Goal: Task Accomplishment & Management: Manage account settings

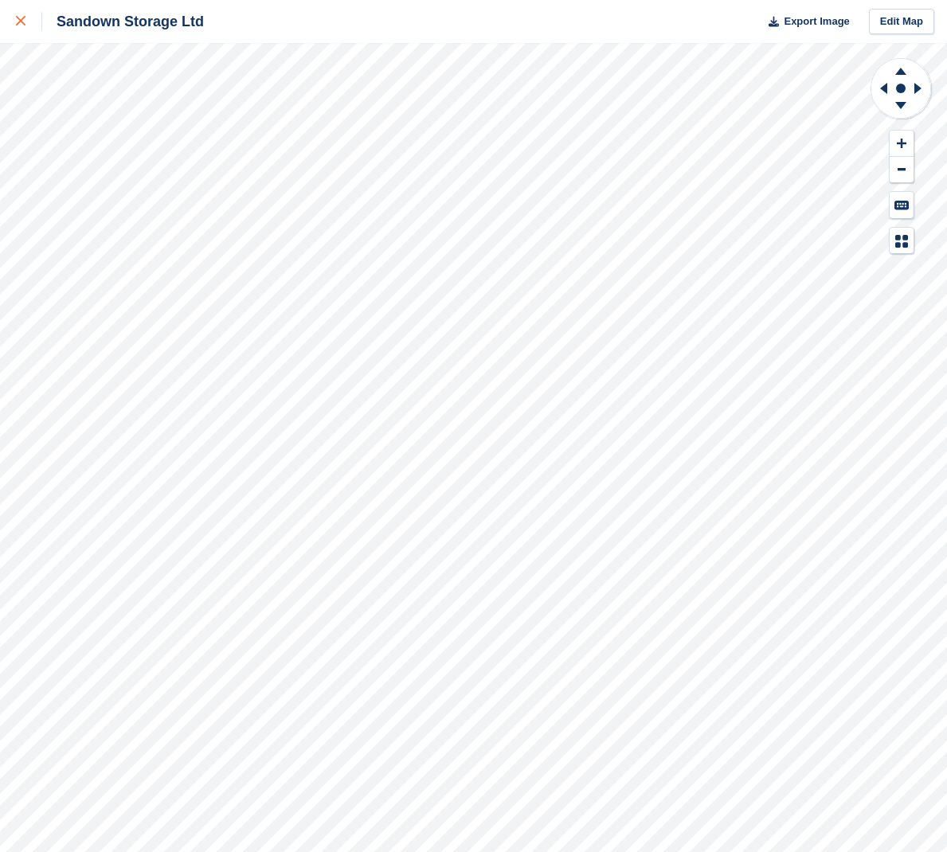
click at [22, 15] on div at bounding box center [29, 21] width 26 height 19
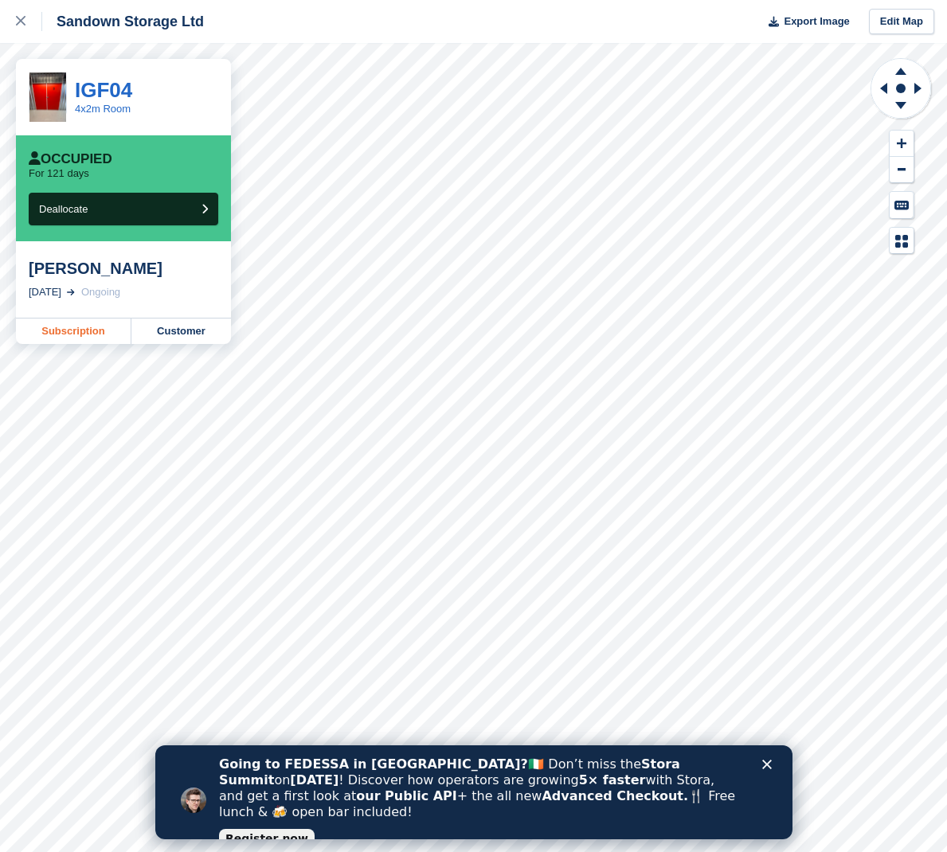
click at [53, 329] on link "Subscription" at bounding box center [73, 331] width 115 height 25
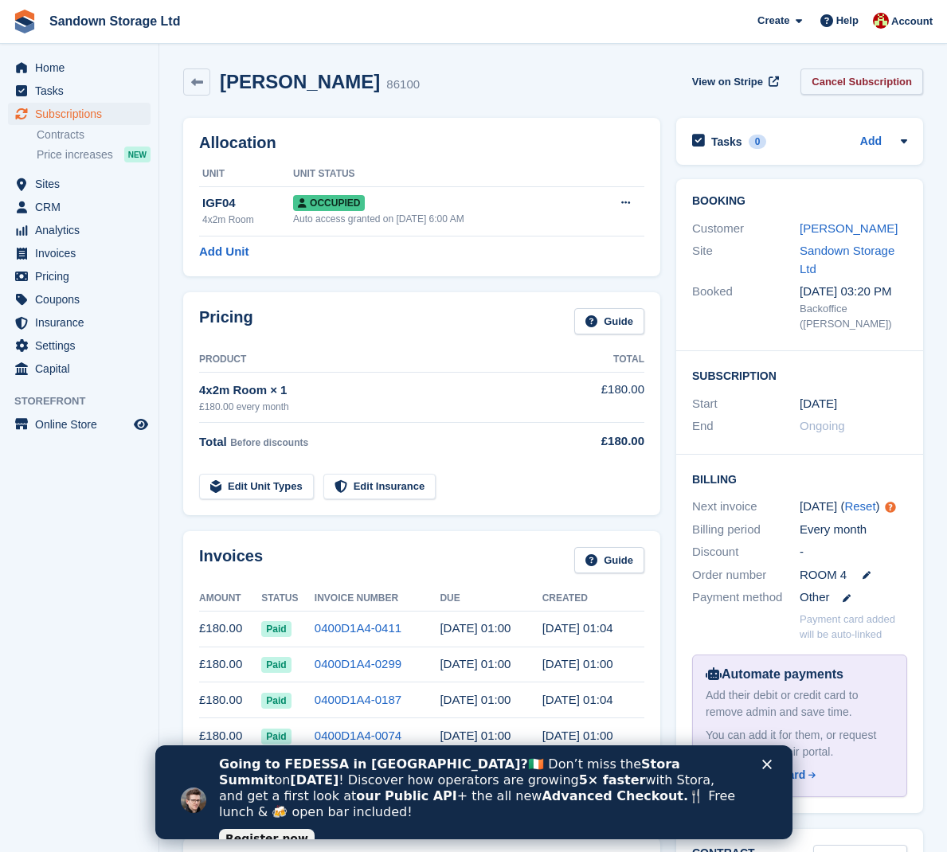
click at [880, 76] on link "Cancel Subscription" at bounding box center [861, 81] width 123 height 26
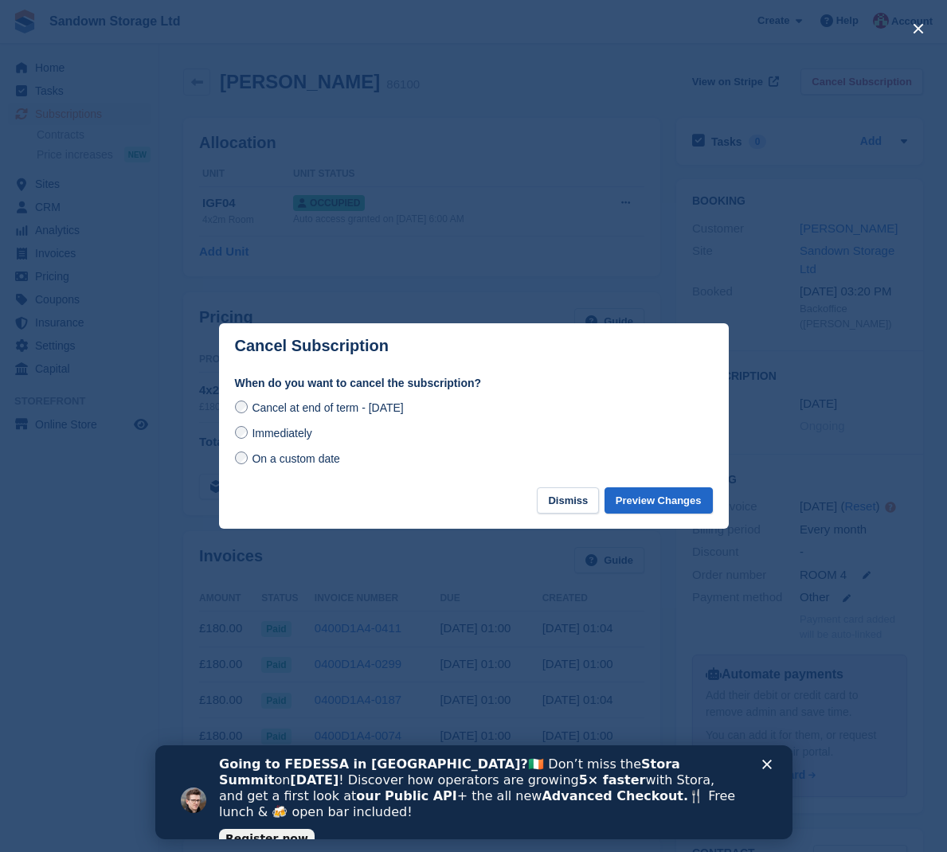
click at [295, 438] on span "Immediately" at bounding box center [282, 433] width 60 height 13
click at [659, 490] on button "Preview Changes" at bounding box center [659, 500] width 108 height 26
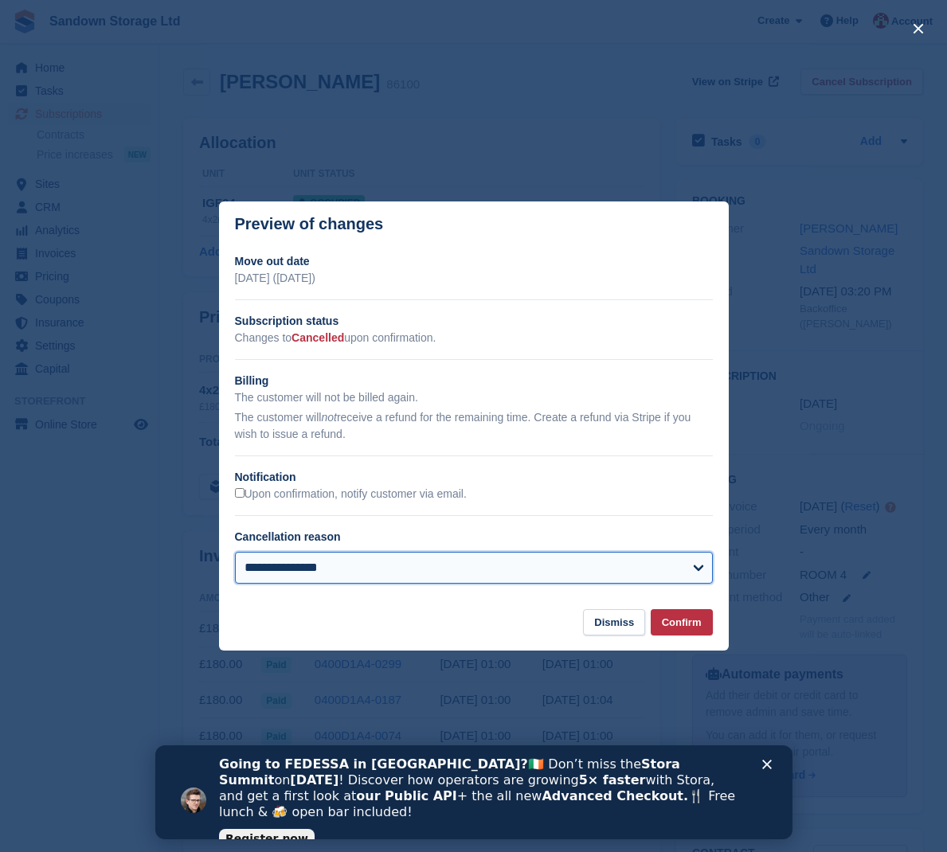
select select "**********"
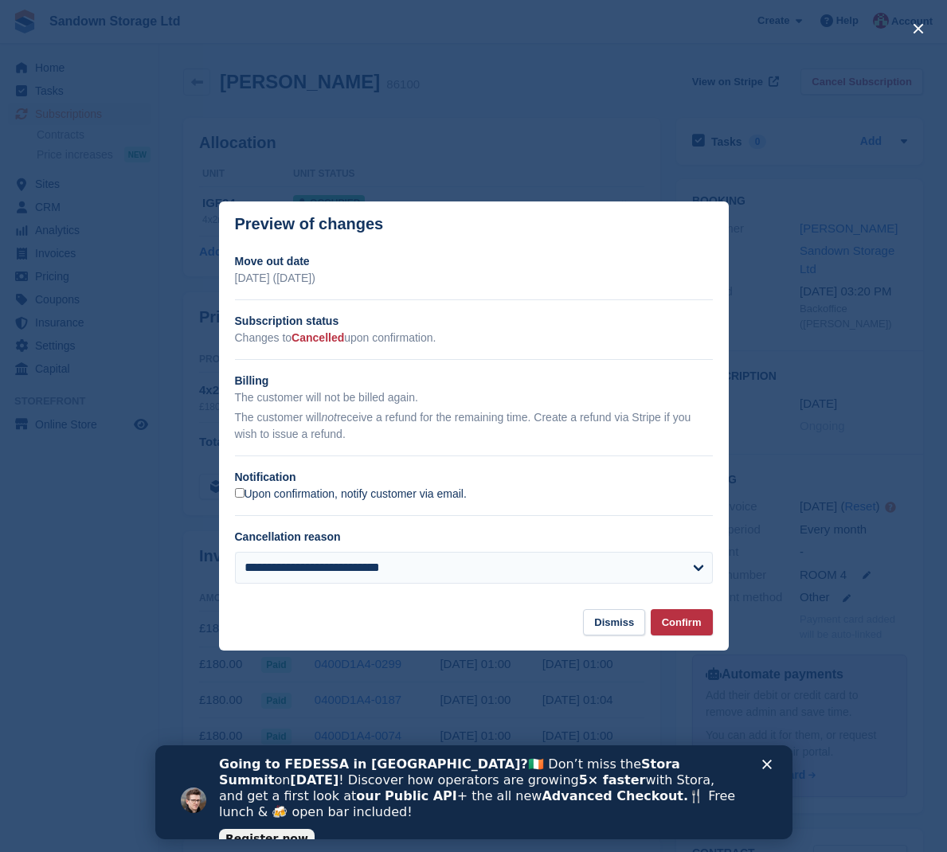
click at [288, 498] on label "Upon confirmation, notify customer via email." at bounding box center [351, 494] width 232 height 14
click at [670, 616] on button "Confirm" at bounding box center [682, 622] width 62 height 26
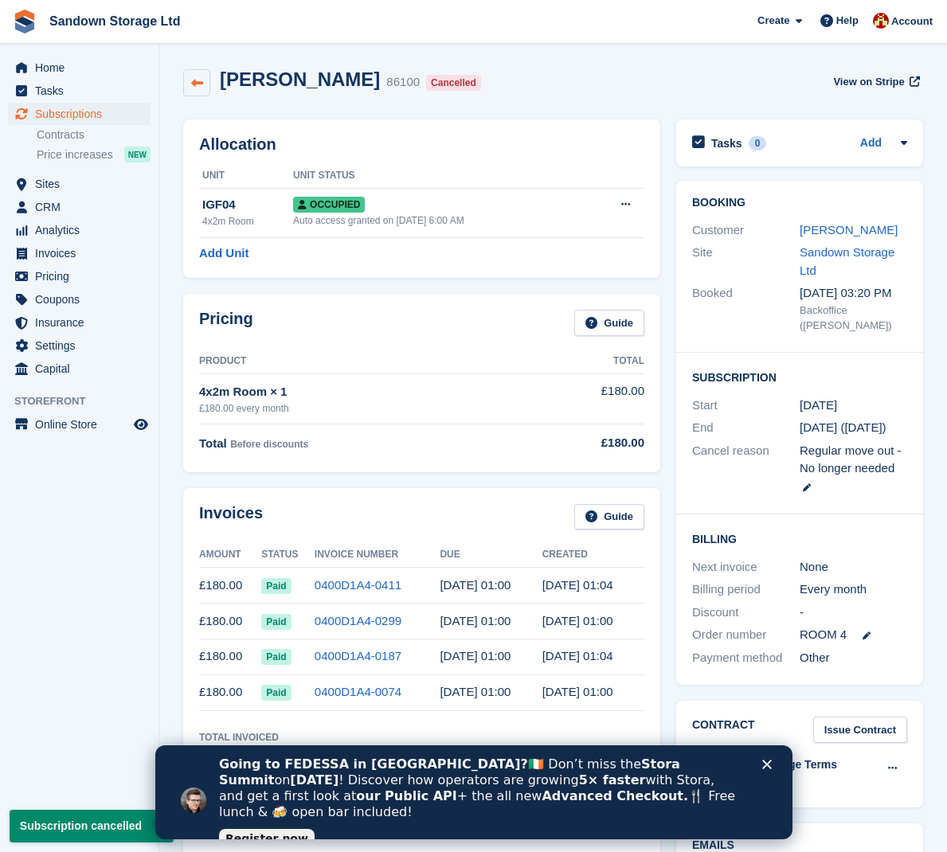
scroll to position [2, 0]
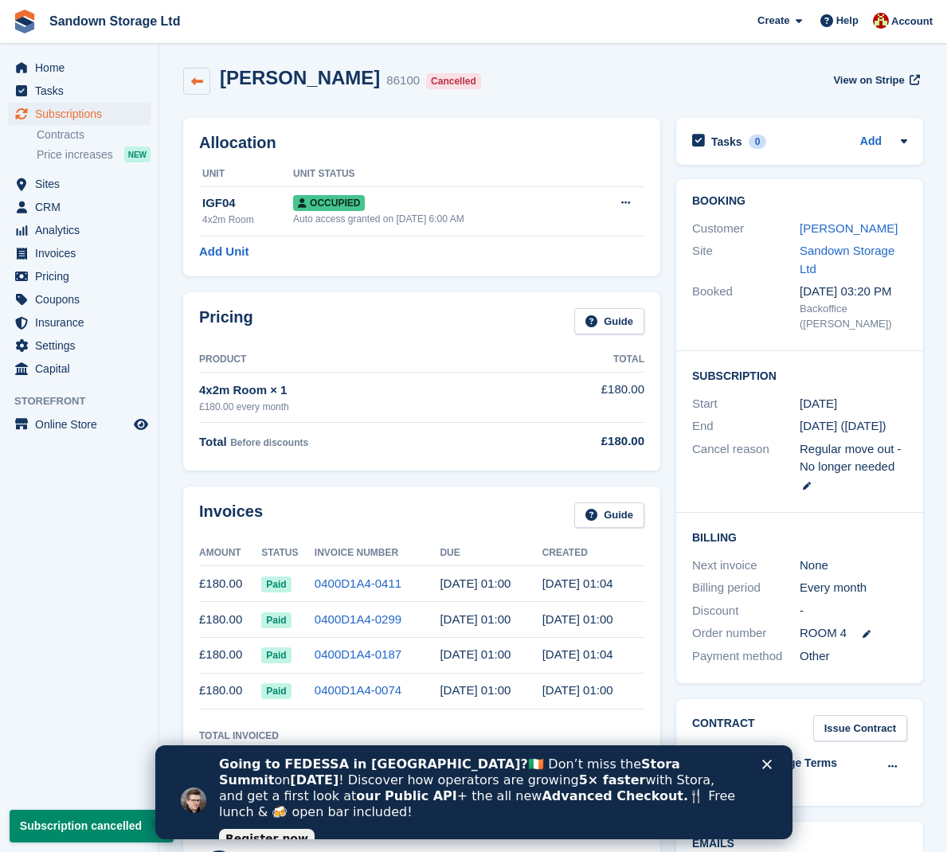
click at [196, 81] on icon at bounding box center [197, 82] width 12 height 12
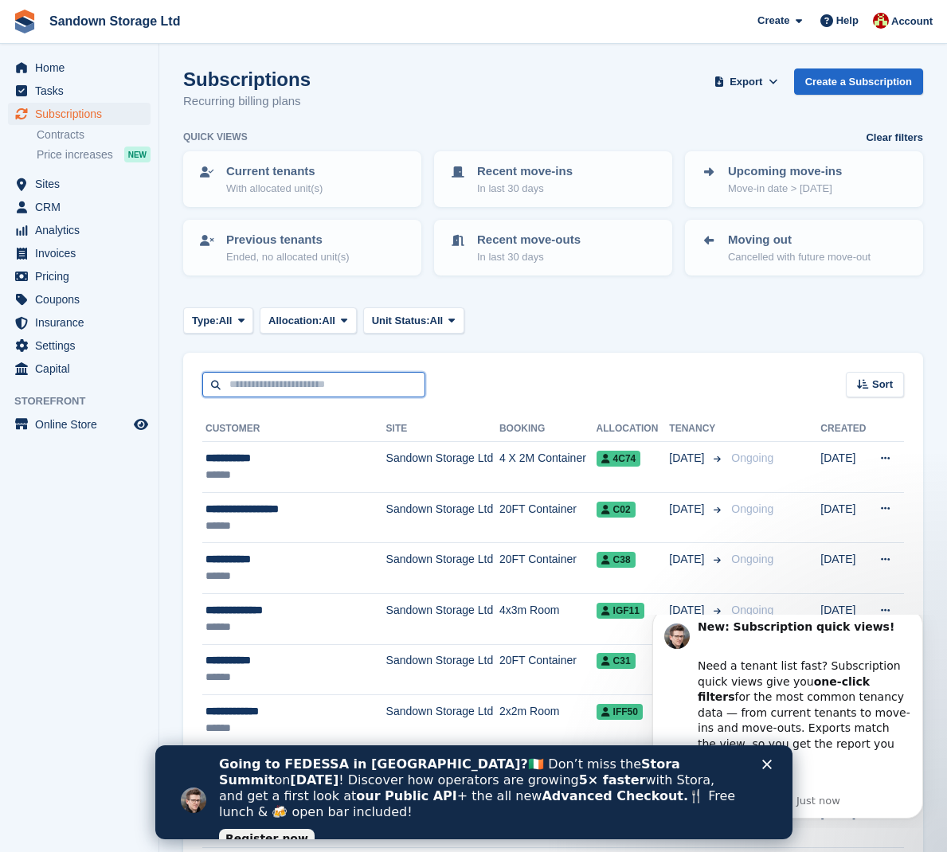
click at [296, 382] on input "text" at bounding box center [313, 385] width 223 height 26
type input "****"
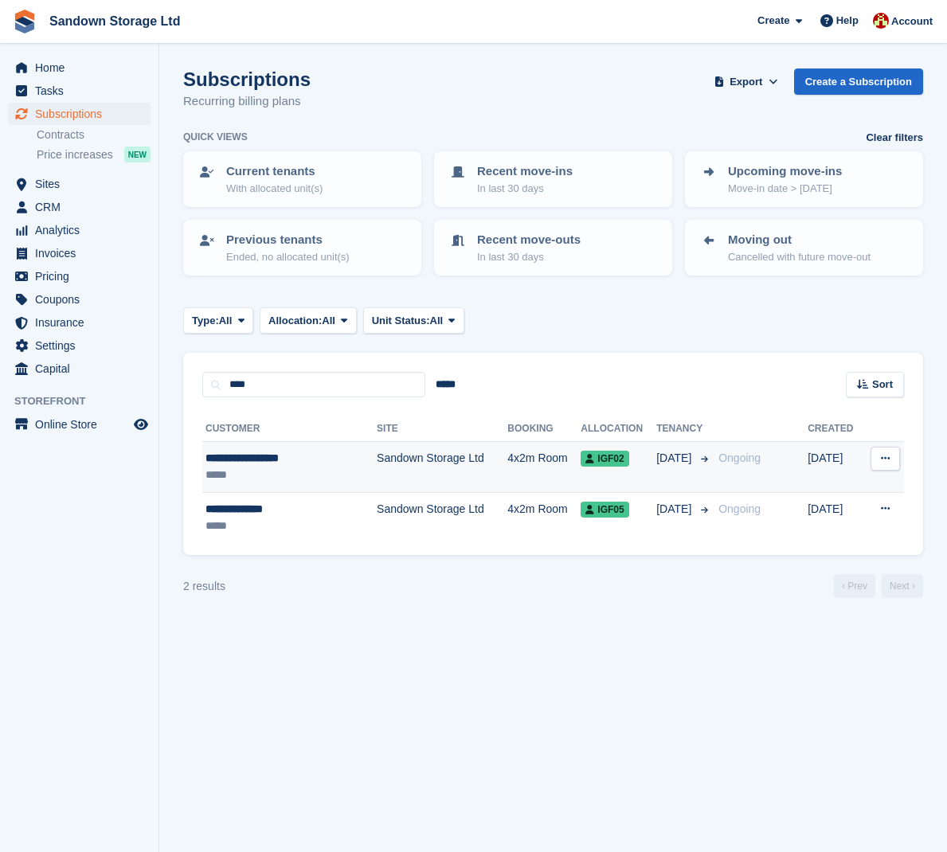
click at [342, 460] on div "**********" at bounding box center [275, 458] width 140 height 17
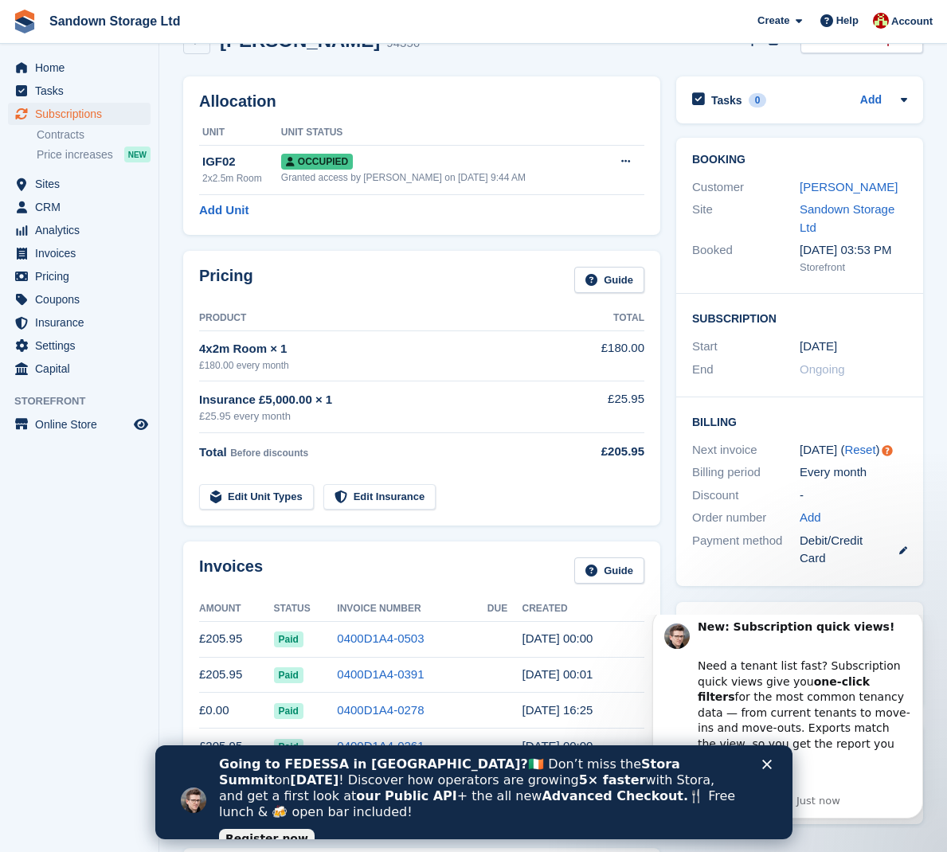
scroll to position [40, 0]
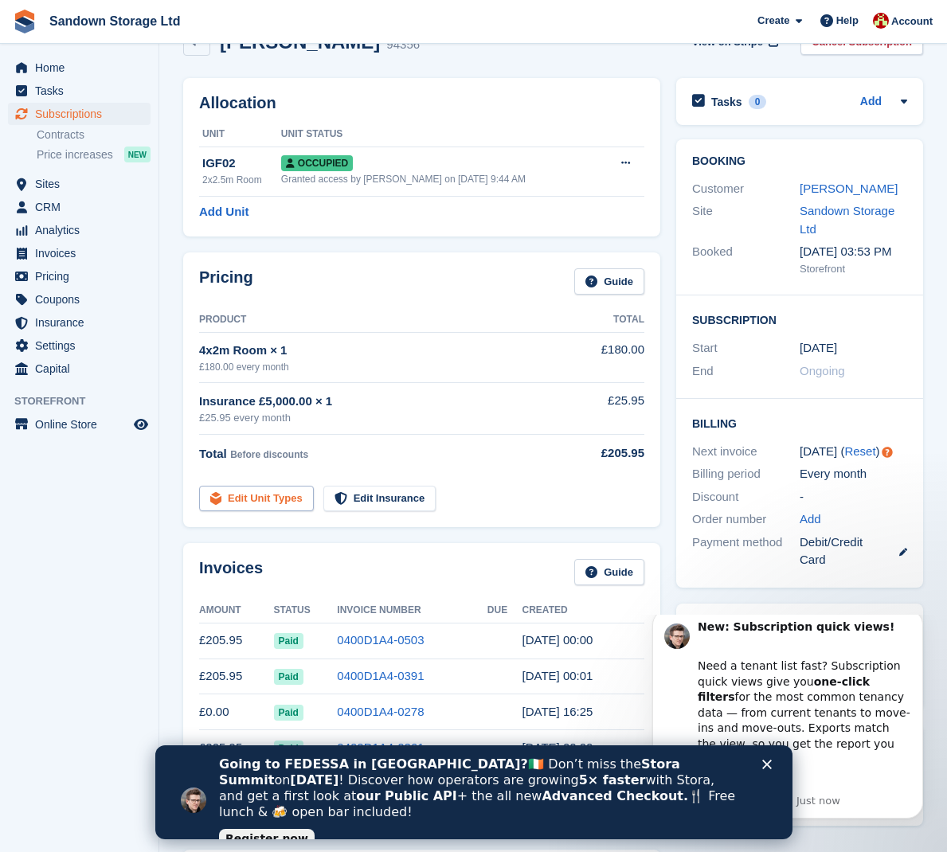
click at [267, 487] on link "Edit Unit Types" at bounding box center [256, 499] width 115 height 26
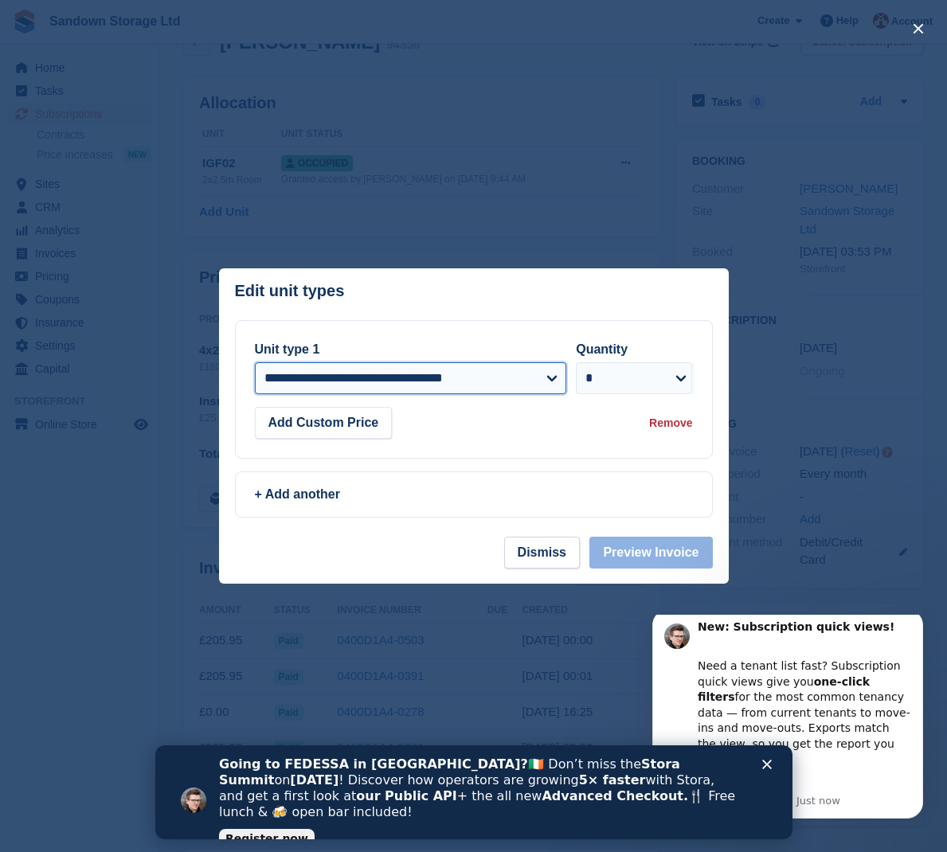
select select "*****"
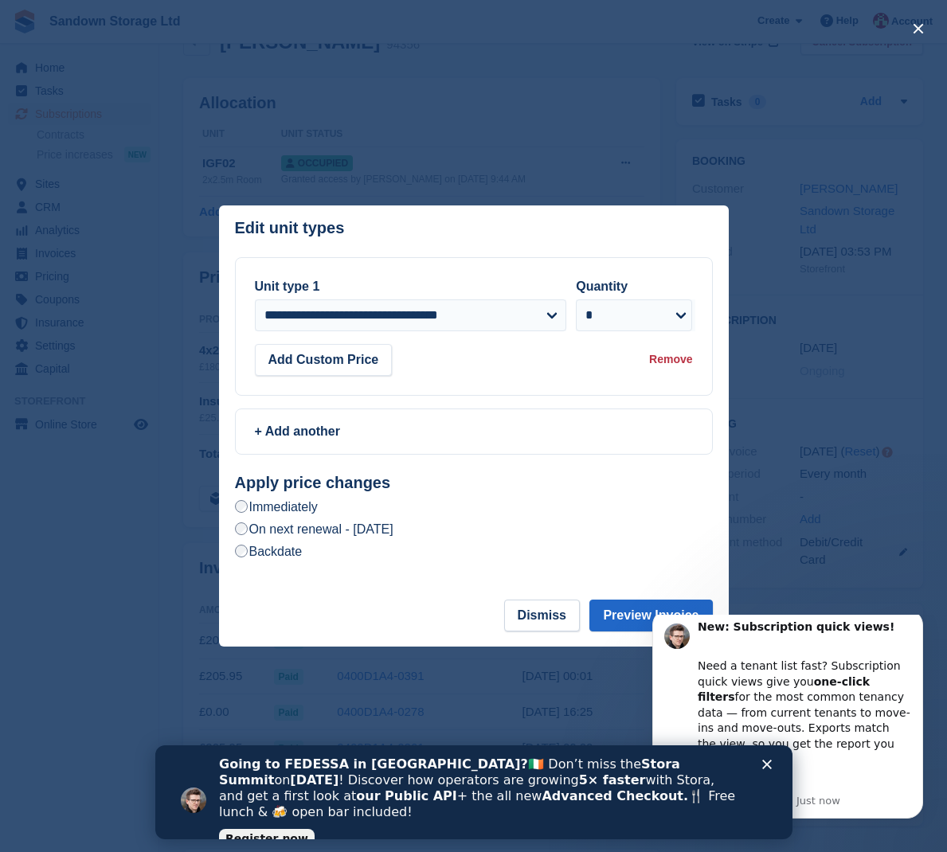
click at [286, 552] on label "Backdate" at bounding box center [269, 551] width 68 height 17
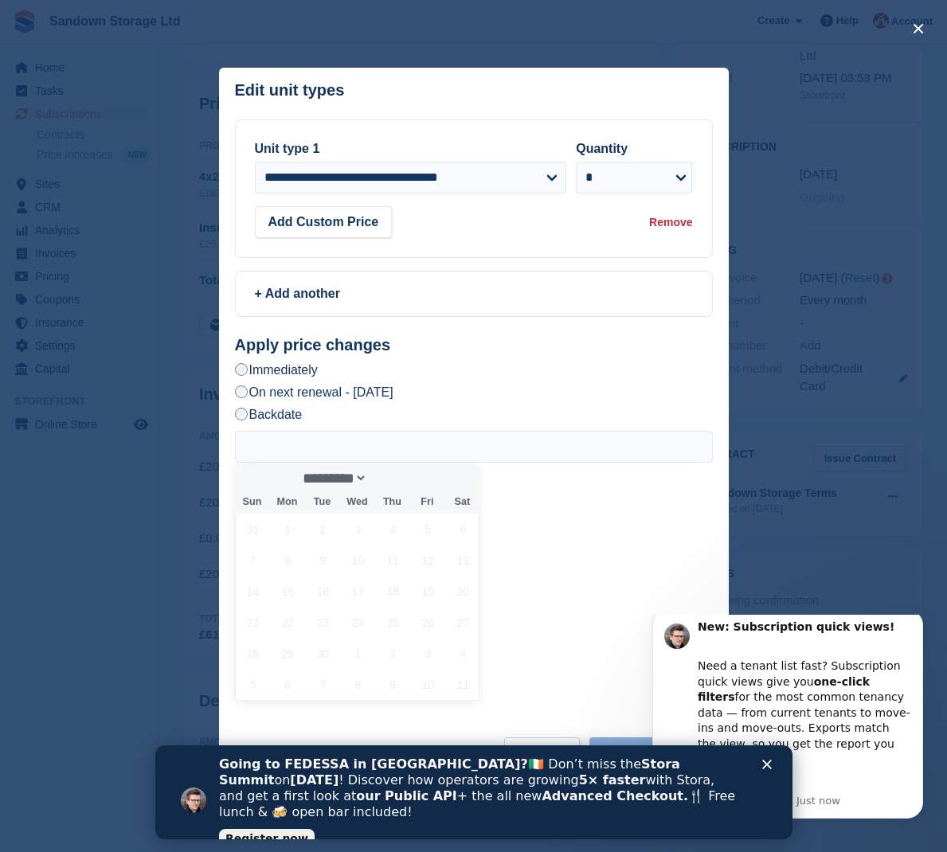
scroll to position [213, 0]
click at [769, 765] on icon "Close" at bounding box center [766, 765] width 10 height 10
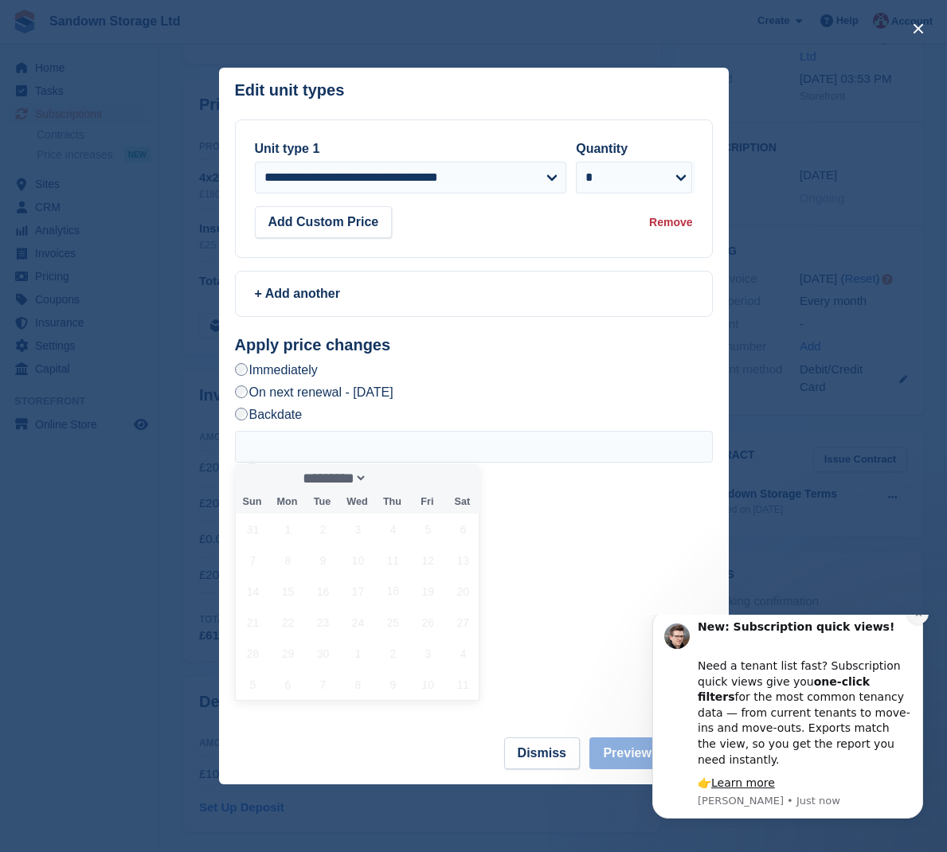
click at [919, 618] on icon "Dismiss notification" at bounding box center [918, 613] width 9 height 9
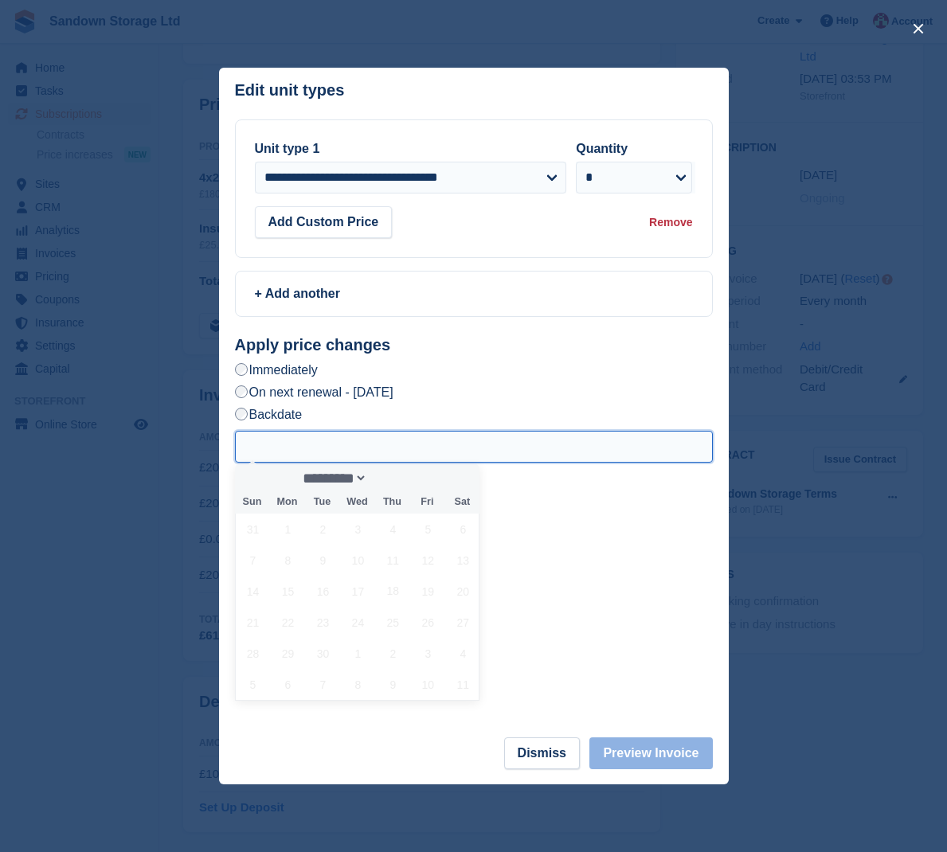
click at [501, 457] on input "text" at bounding box center [474, 447] width 478 height 32
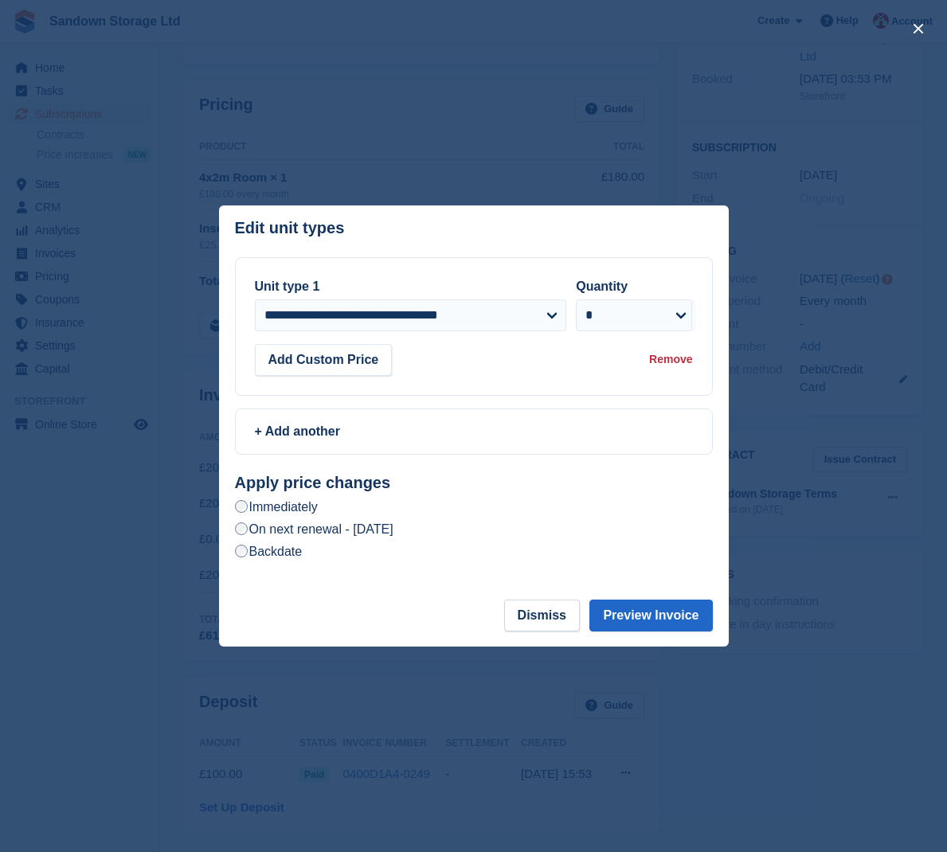
click at [268, 553] on label "Backdate" at bounding box center [269, 551] width 68 height 17
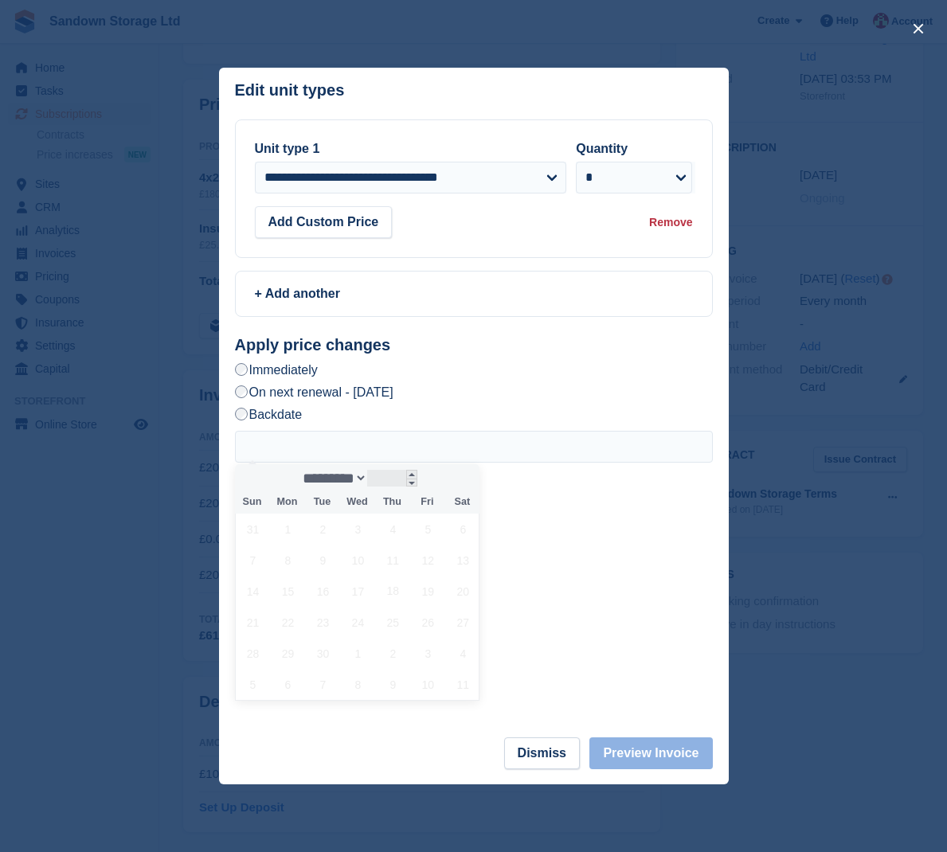
click at [389, 479] on div "****" at bounding box center [392, 478] width 50 height 17
click at [417, 475] on span at bounding box center [411, 474] width 11 height 9
click at [417, 483] on span at bounding box center [411, 483] width 11 height 9
drag, startPoint x: 835, startPoint y: 589, endPoint x: 804, endPoint y: 576, distance: 33.9
click at [830, 587] on div at bounding box center [473, 426] width 947 height 852
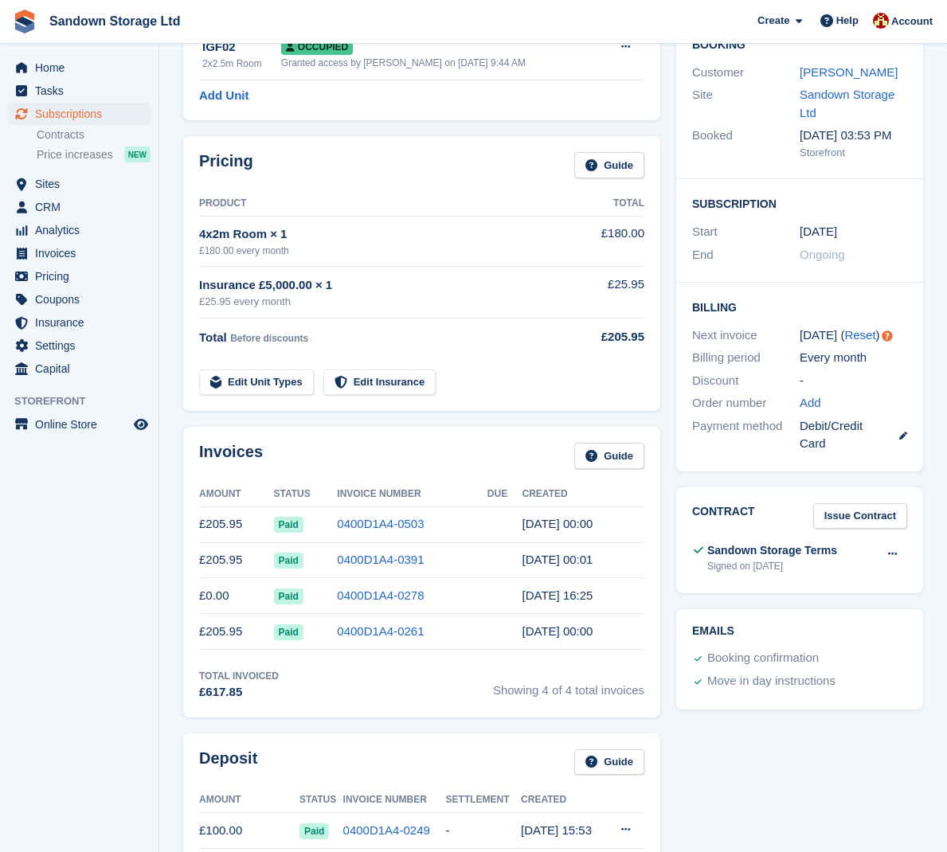
scroll to position [151, 0]
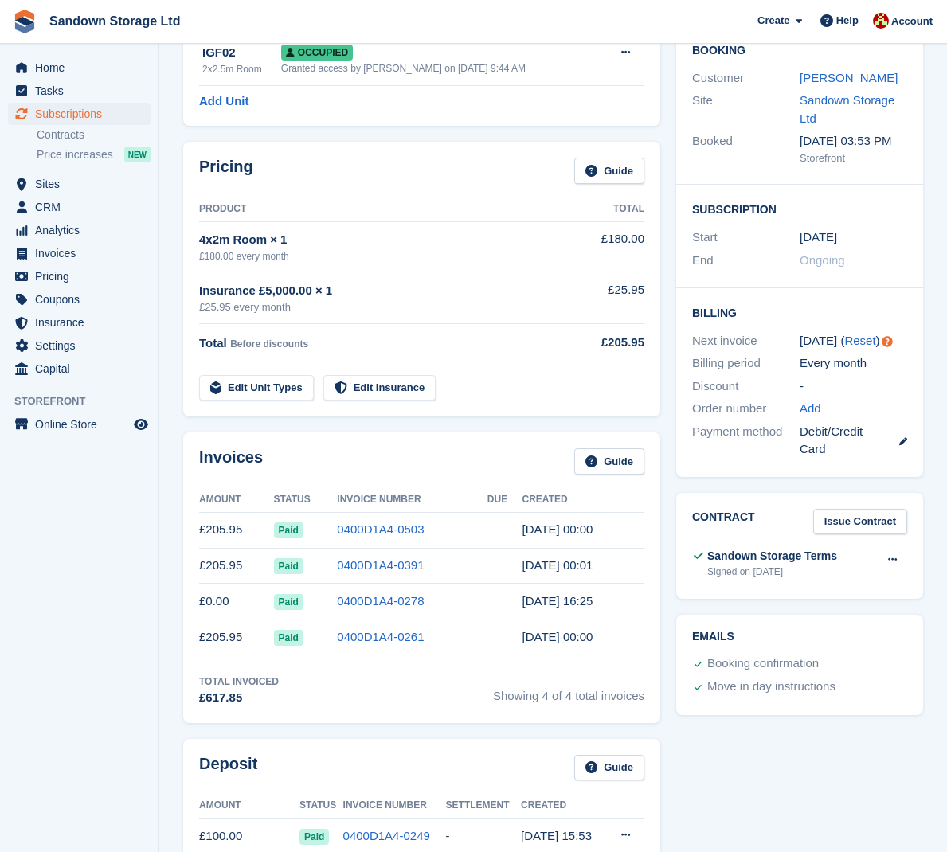
drag, startPoint x: 315, startPoint y: 245, endPoint x: 258, endPoint y: 243, distance: 57.4
click at [311, 245] on div "4x2m Room × 1" at bounding box center [387, 240] width 377 height 18
click at [258, 243] on div "4x2m Room × 1" at bounding box center [387, 240] width 377 height 18
click at [242, 285] on div "Insurance £5,000.00 × 1" at bounding box center [387, 291] width 377 height 18
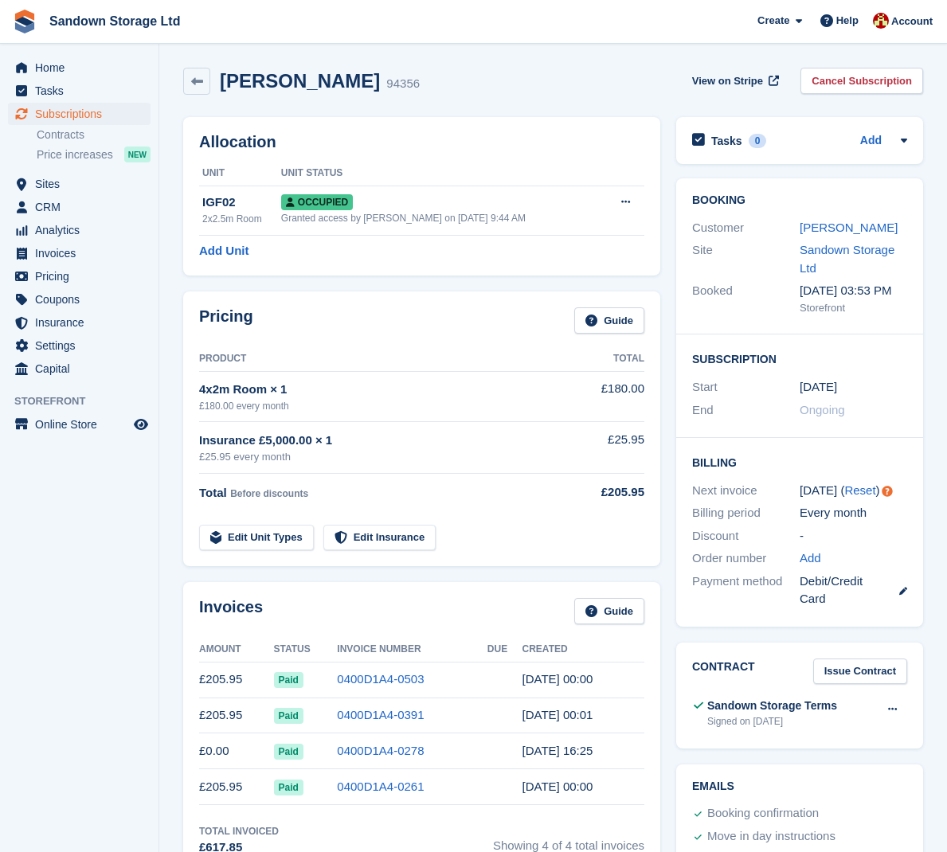
scroll to position [0, 0]
click at [289, 535] on link "Edit Unit Types" at bounding box center [256, 539] width 115 height 26
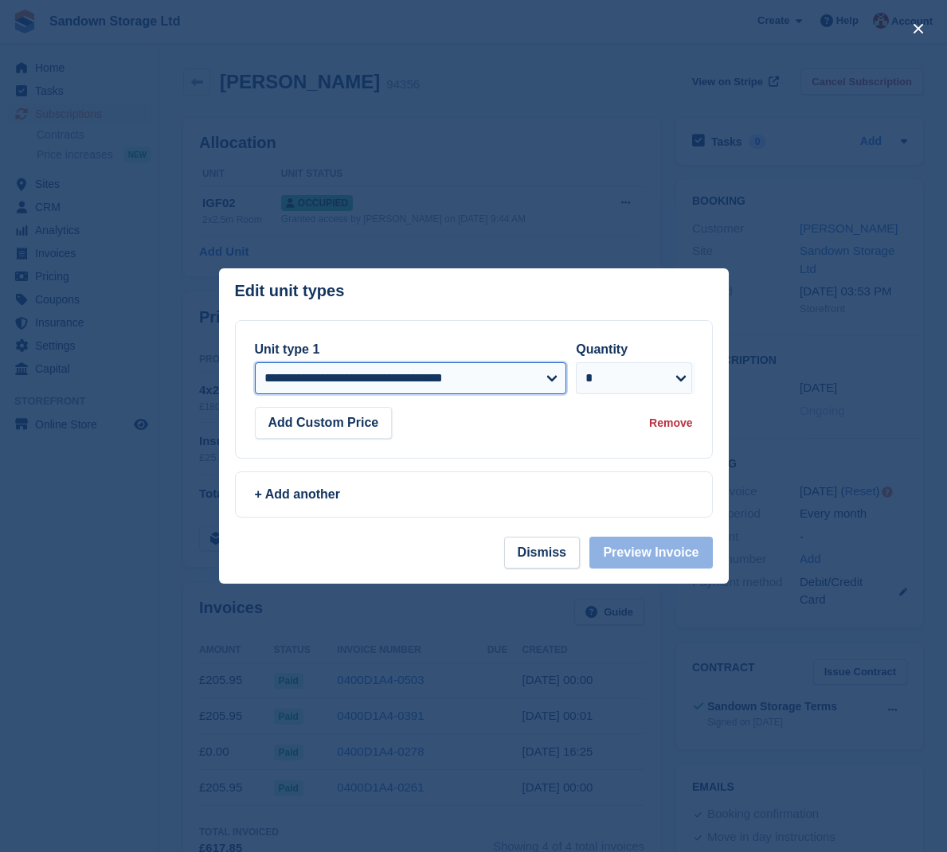
select select "*****"
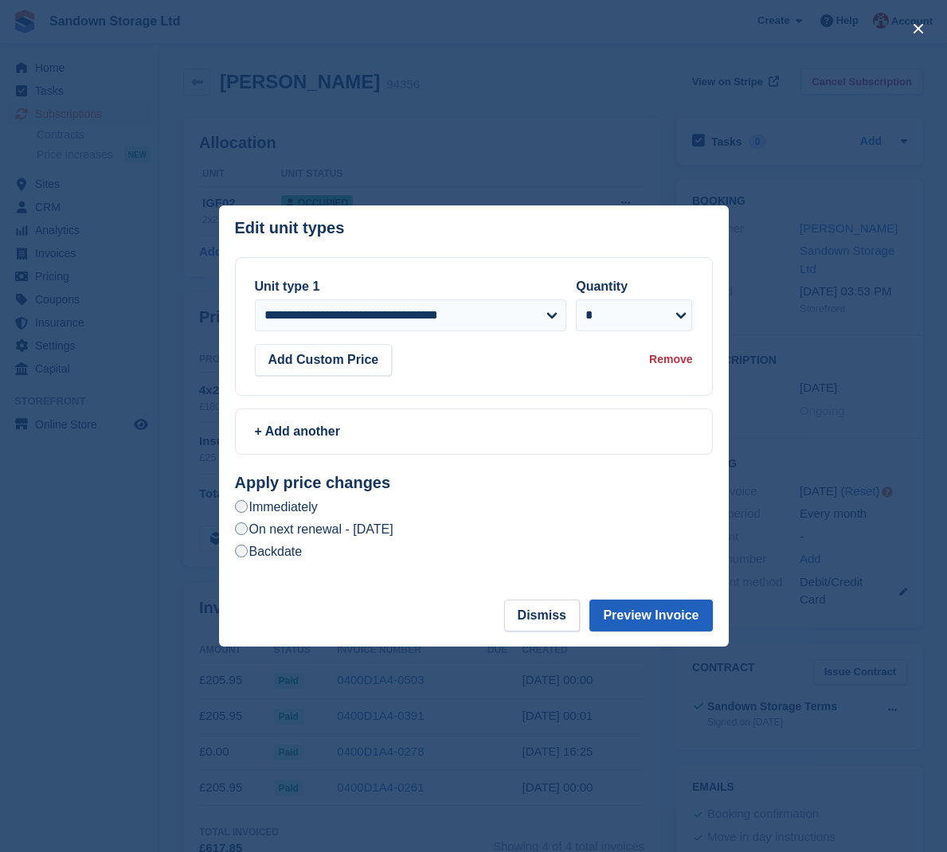
click at [628, 608] on button "Preview Invoice" at bounding box center [650, 616] width 123 height 32
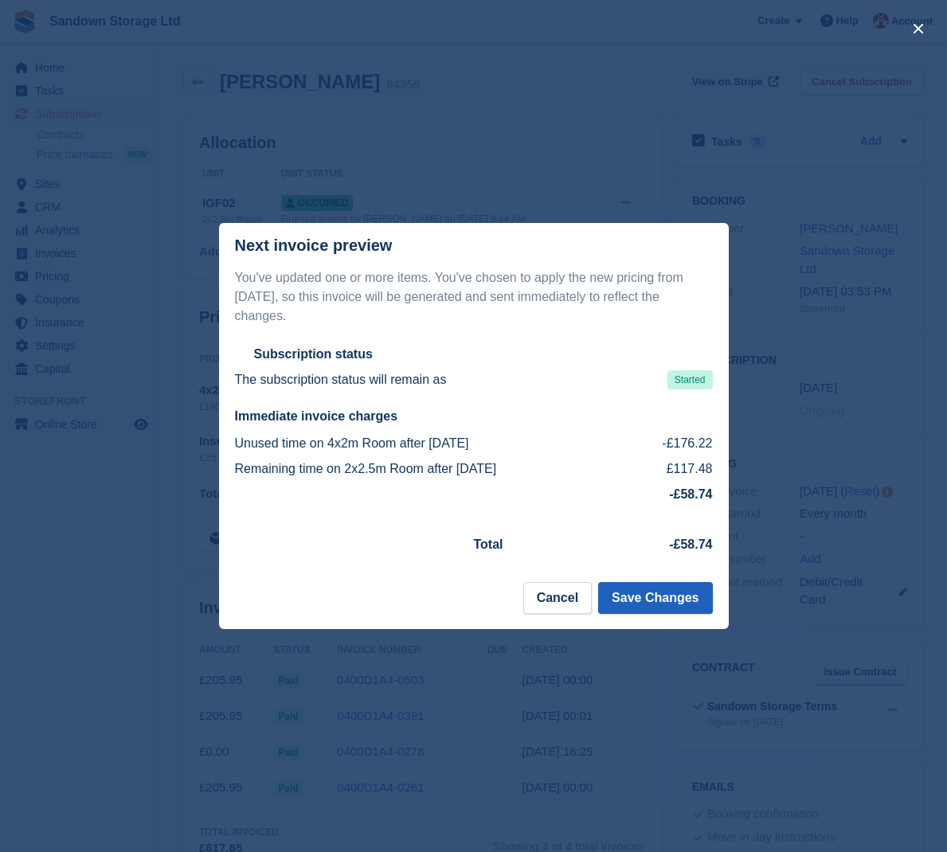
click at [647, 598] on button "Save Changes" at bounding box center [655, 598] width 114 height 32
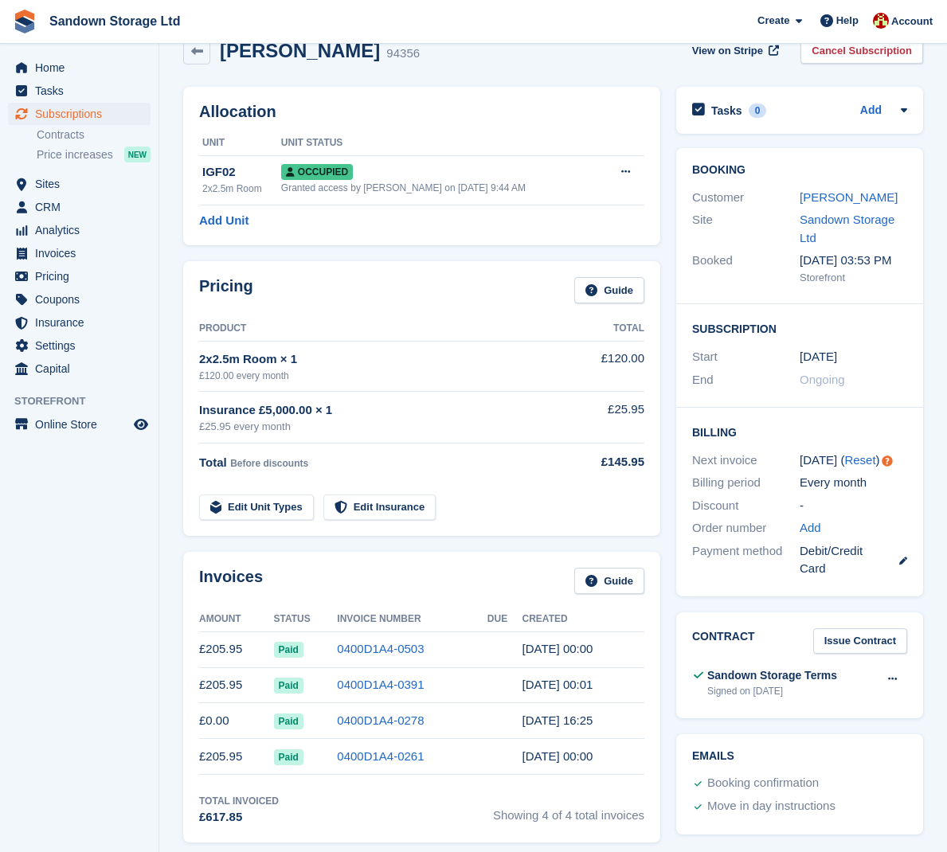
scroll to position [33, 0]
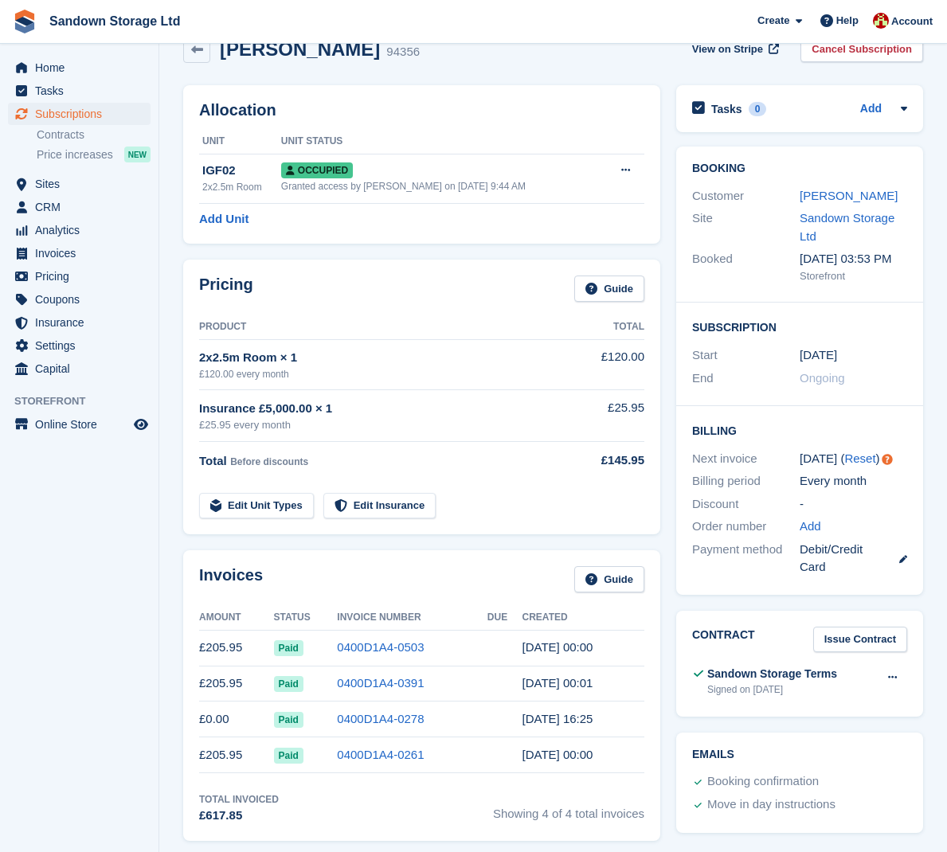
click at [314, 363] on div "2x2.5m Room × 1" at bounding box center [387, 358] width 377 height 18
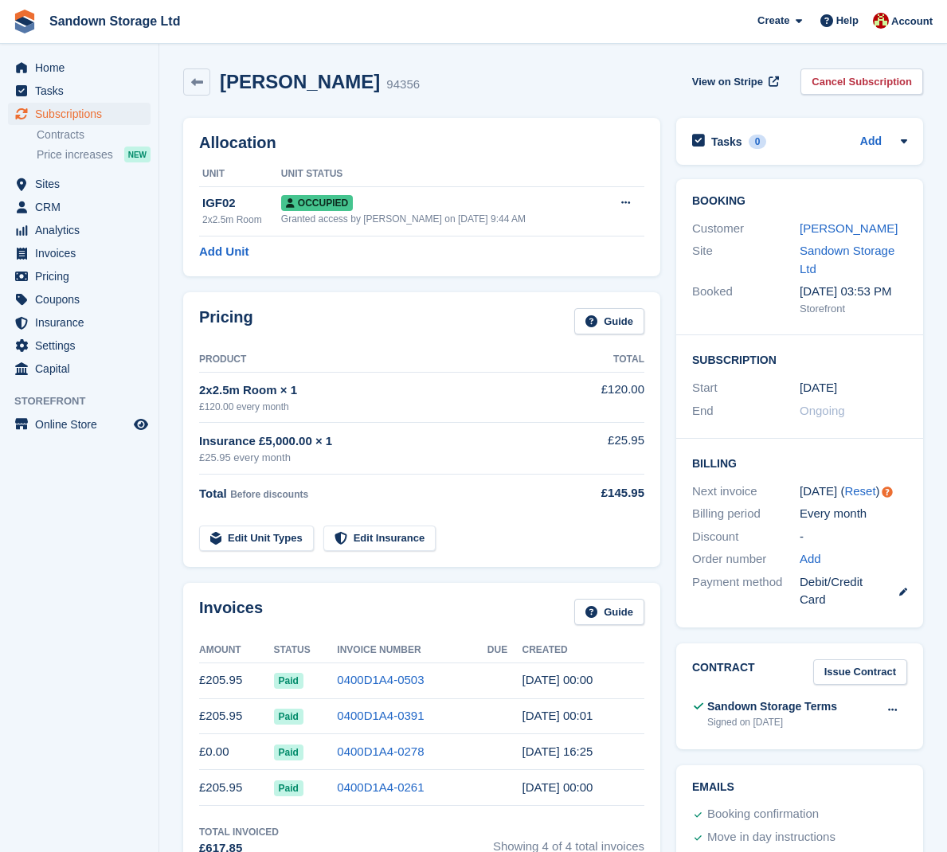
scroll to position [0, 0]
click at [270, 532] on link "Edit Unit Types" at bounding box center [256, 539] width 115 height 26
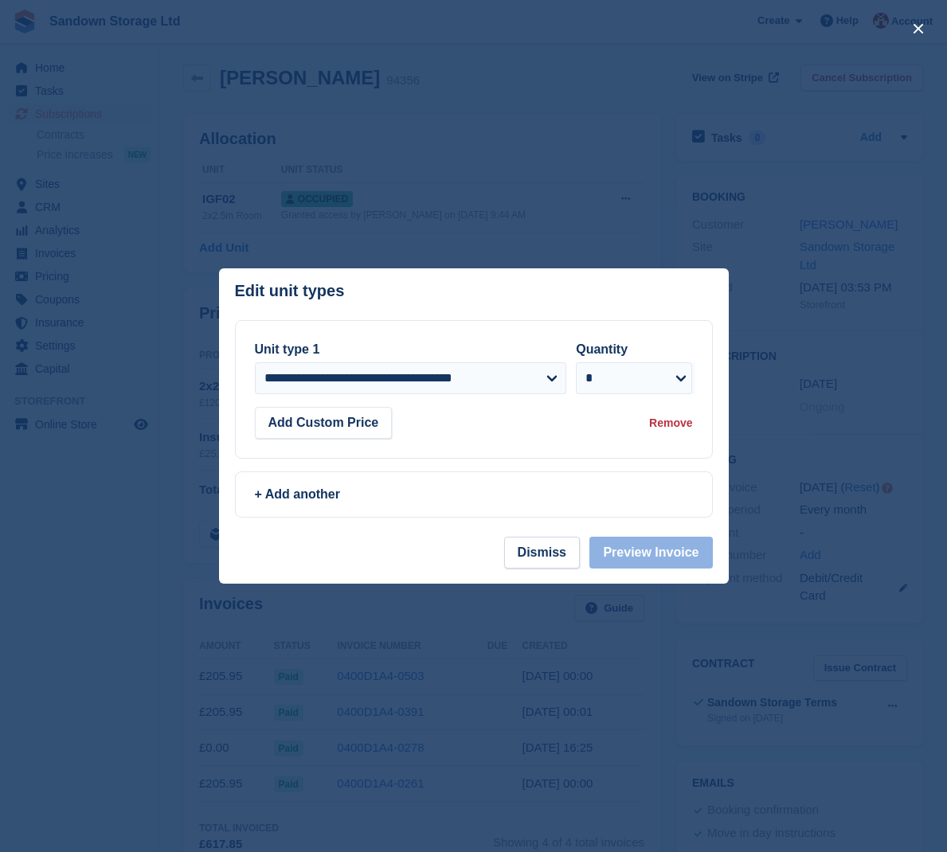
scroll to position [5, 0]
click at [352, 417] on button "Add Custom Price" at bounding box center [324, 423] width 138 height 32
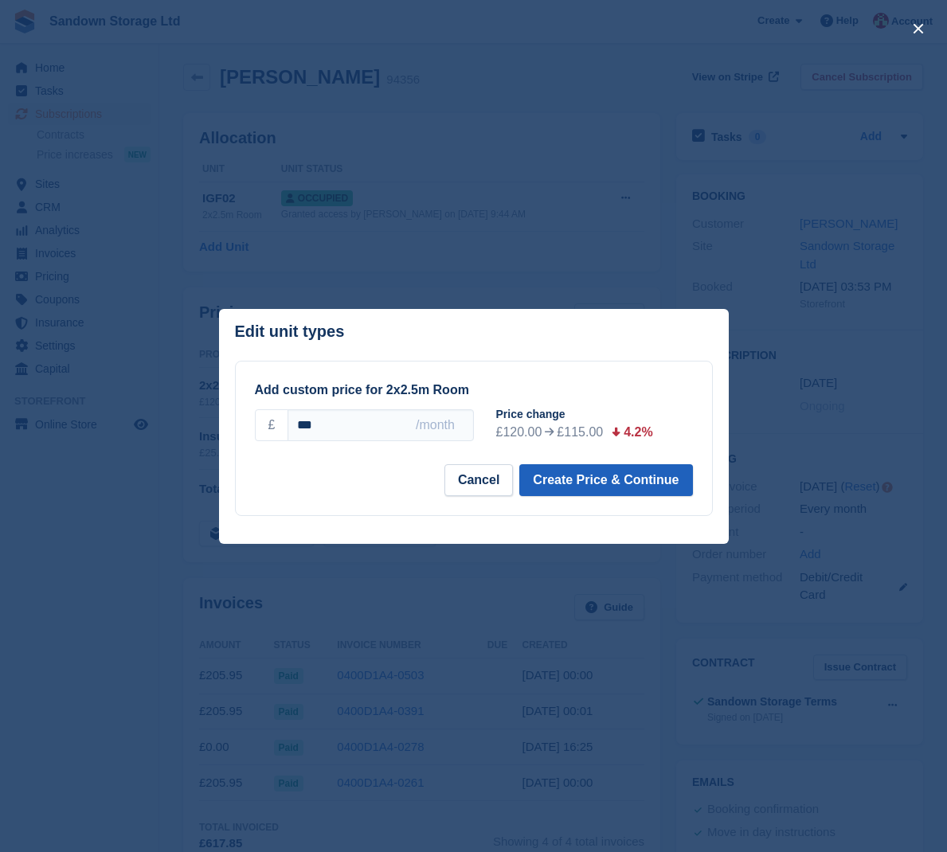
type input "***"
click at [562, 483] on button "Create Price & Continue" at bounding box center [605, 480] width 173 height 32
select select "*****"
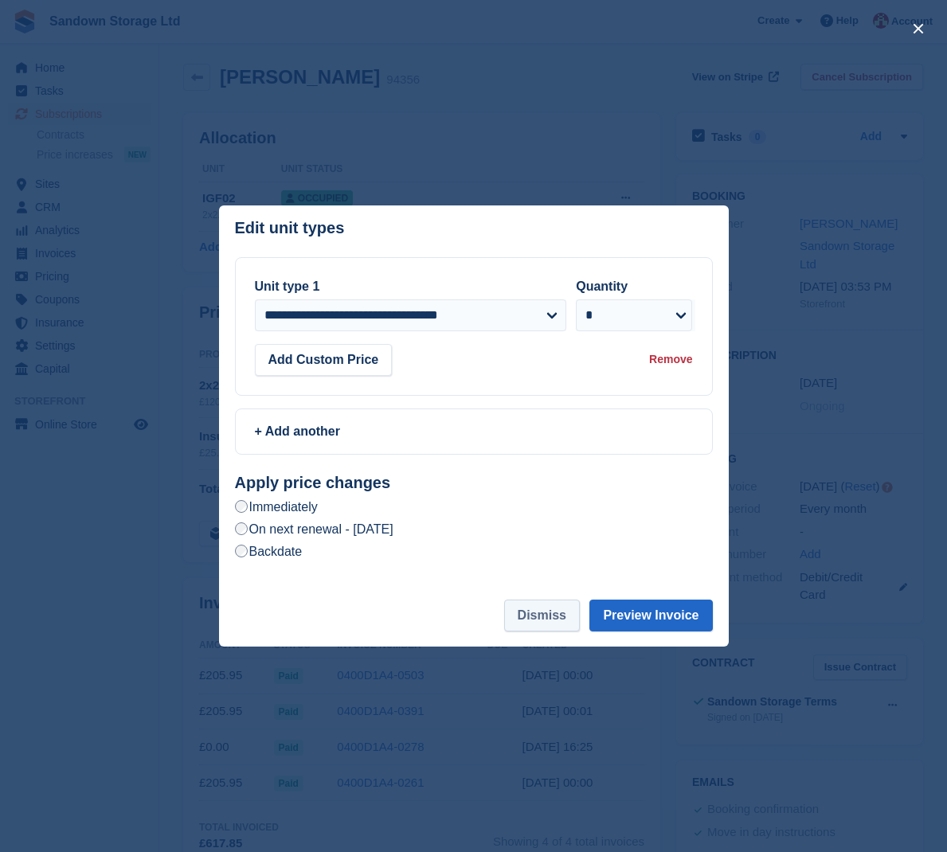
click at [547, 608] on button "Dismiss" at bounding box center [542, 616] width 76 height 32
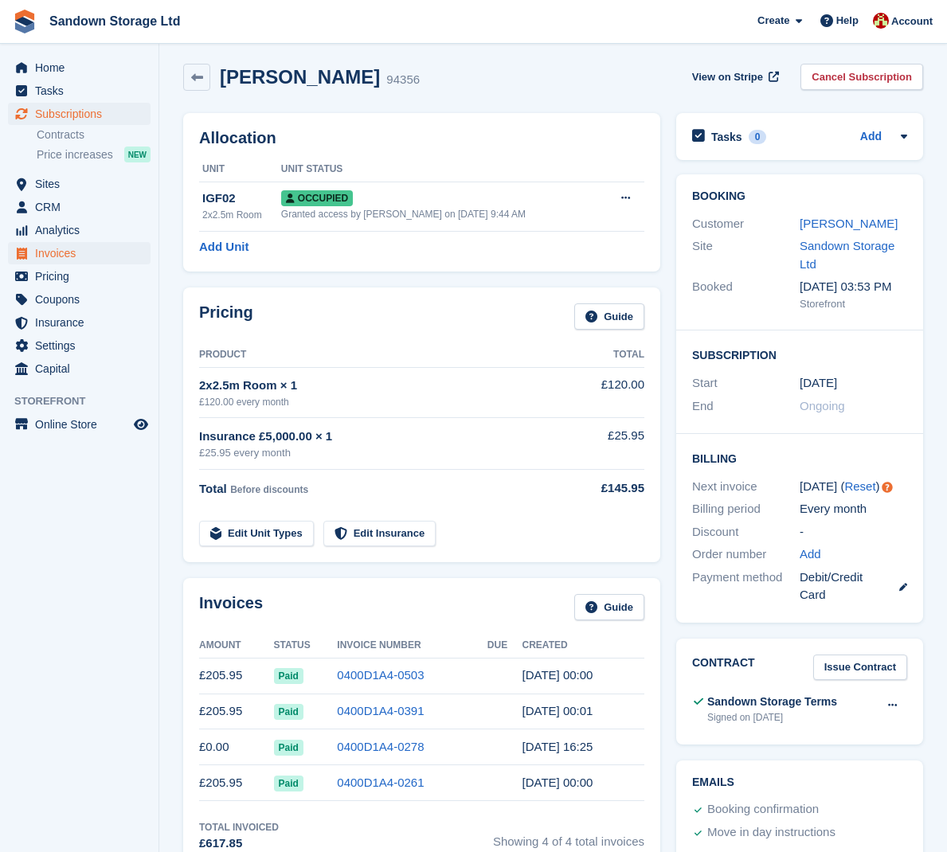
click at [64, 244] on span "Invoices" at bounding box center [83, 253] width 96 height 22
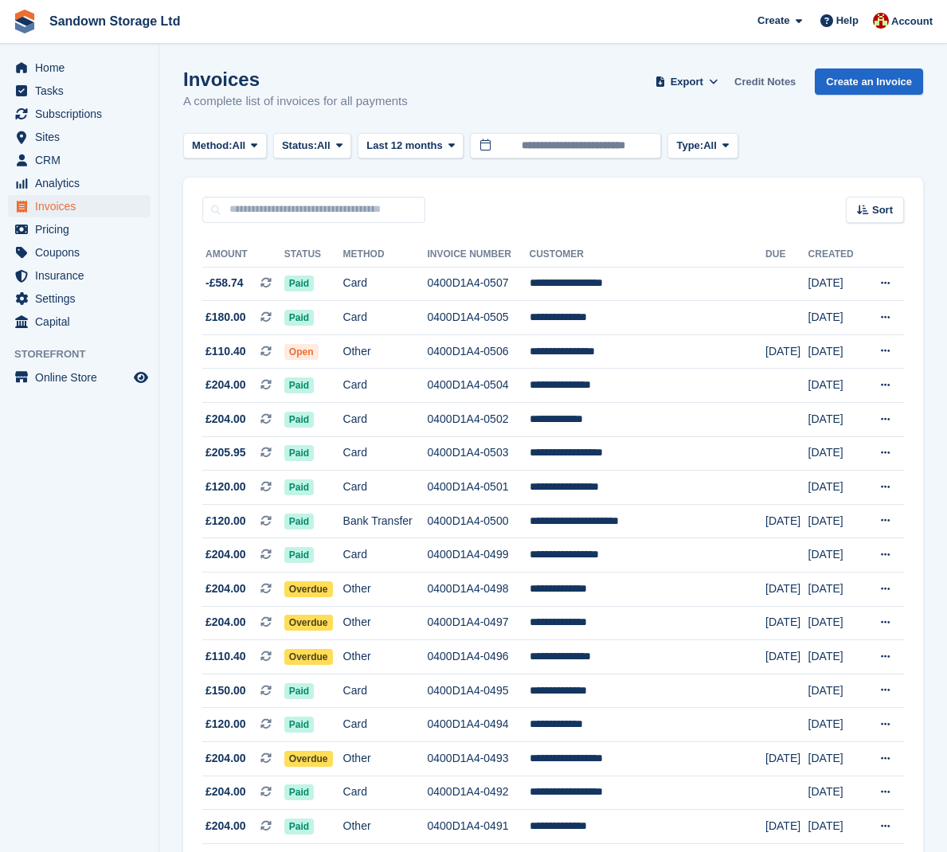
click at [763, 80] on link "Credit Notes" at bounding box center [765, 81] width 74 height 26
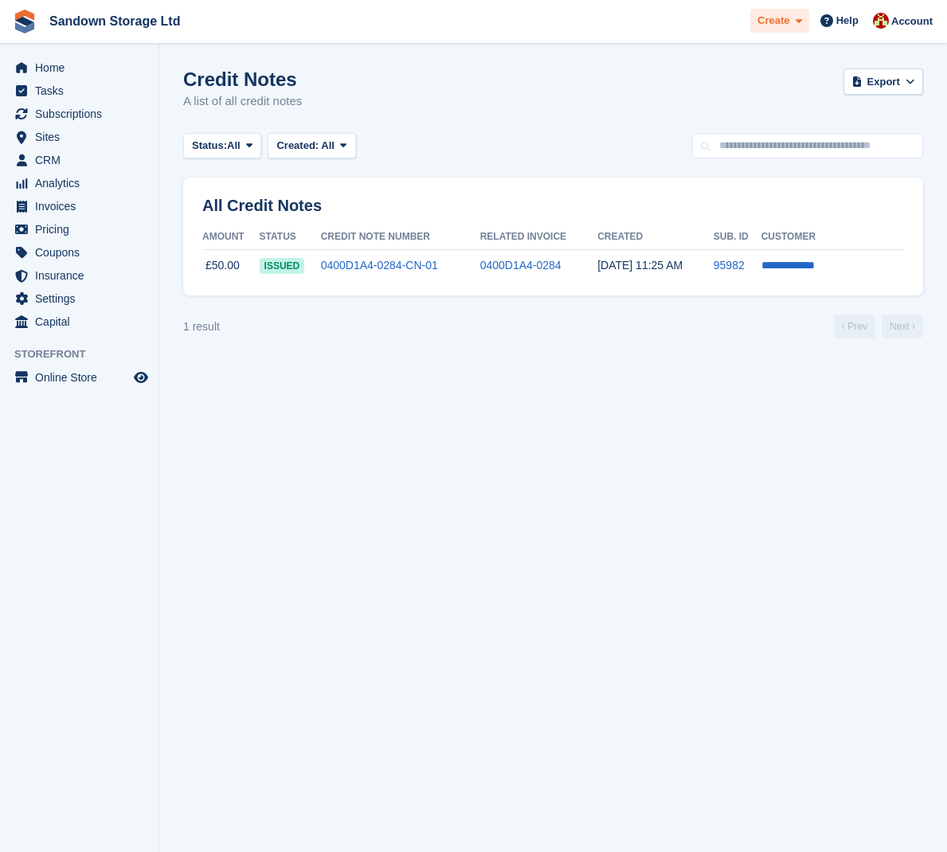
click at [769, 23] on span "Create" at bounding box center [773, 21] width 32 height 16
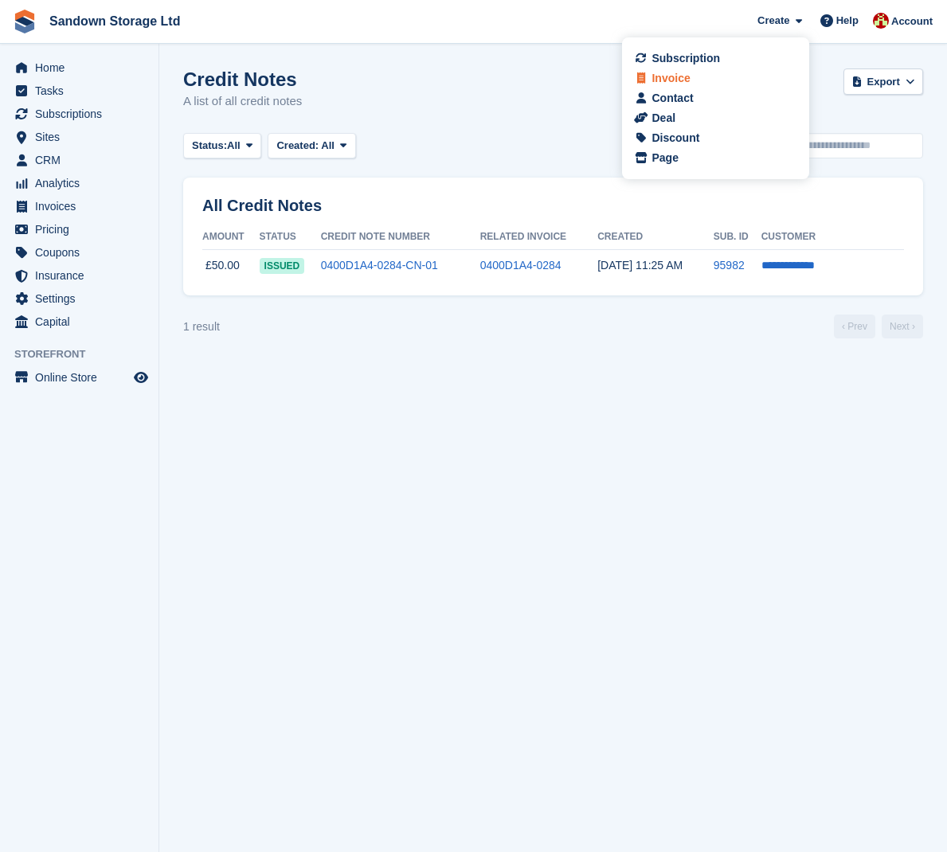
click at [689, 80] on div "Invoice" at bounding box center [671, 78] width 38 height 17
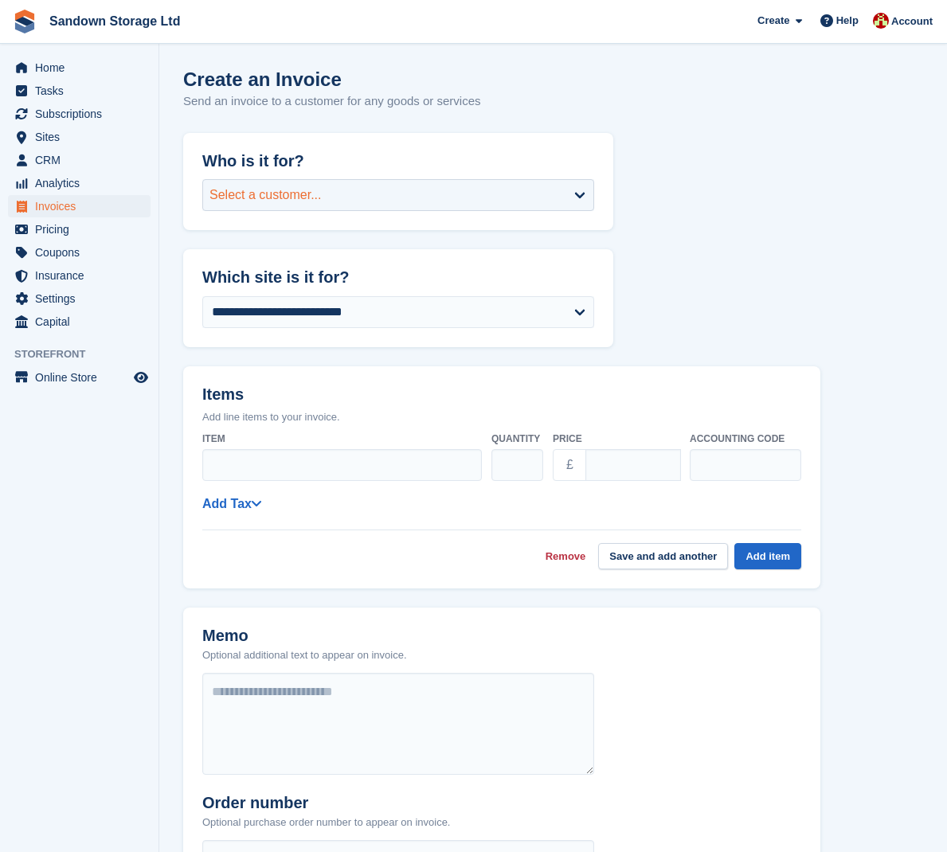
click at [421, 183] on div "Select a customer..." at bounding box center [398, 195] width 392 height 32
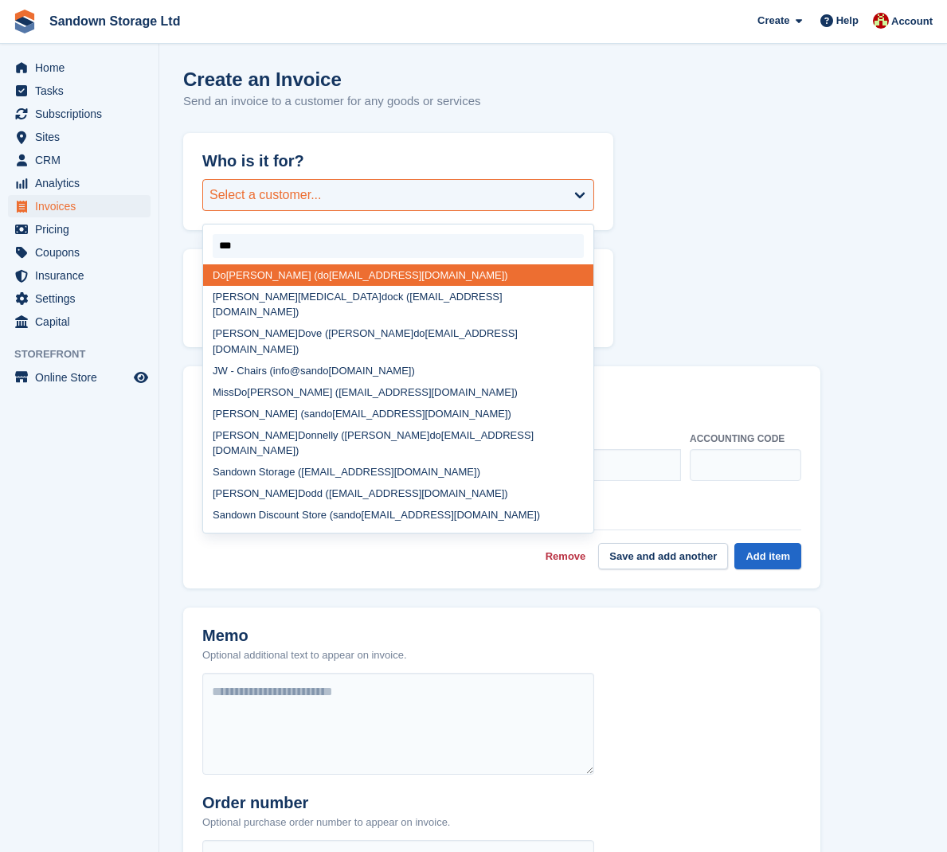
type input "****"
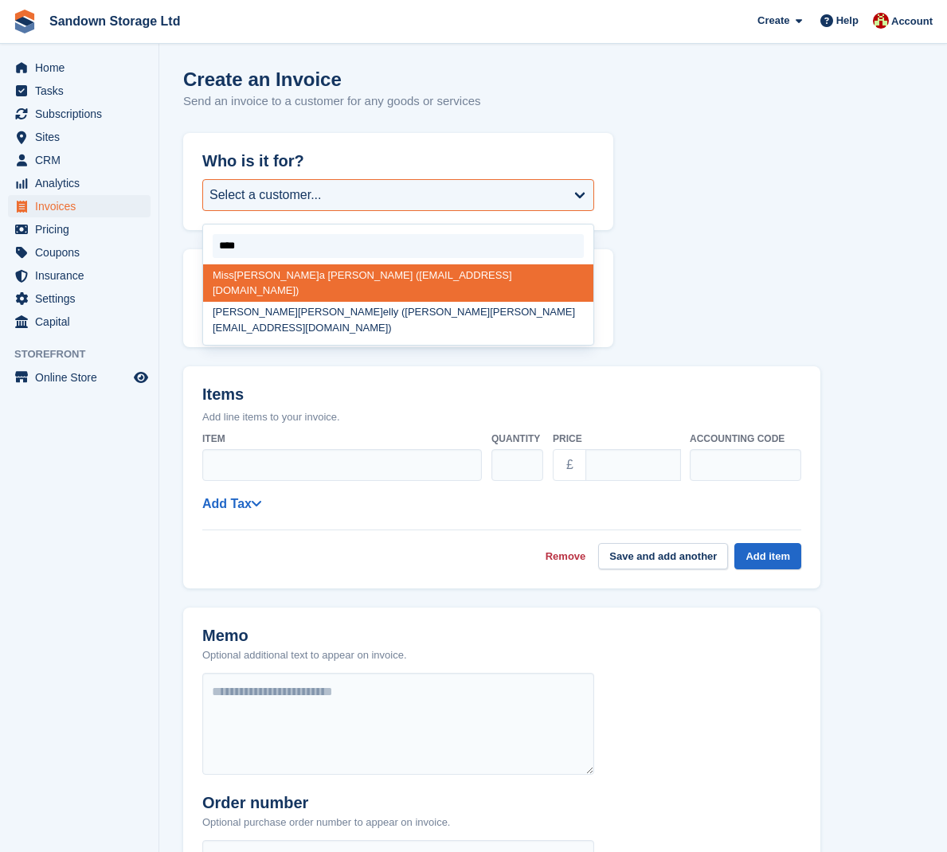
click at [330, 272] on div "[PERSON_NAME] ([EMAIL_ADDRESS][DOMAIN_NAME])" at bounding box center [398, 282] width 390 height 37
select select "******"
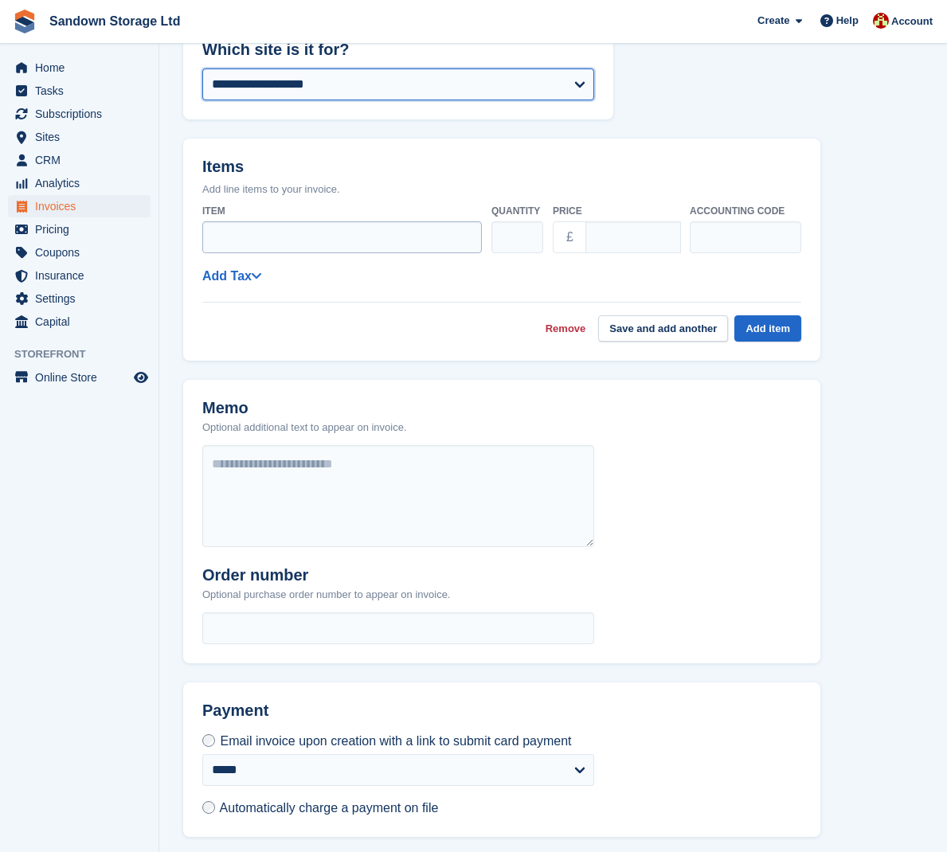
scroll to position [294, 0]
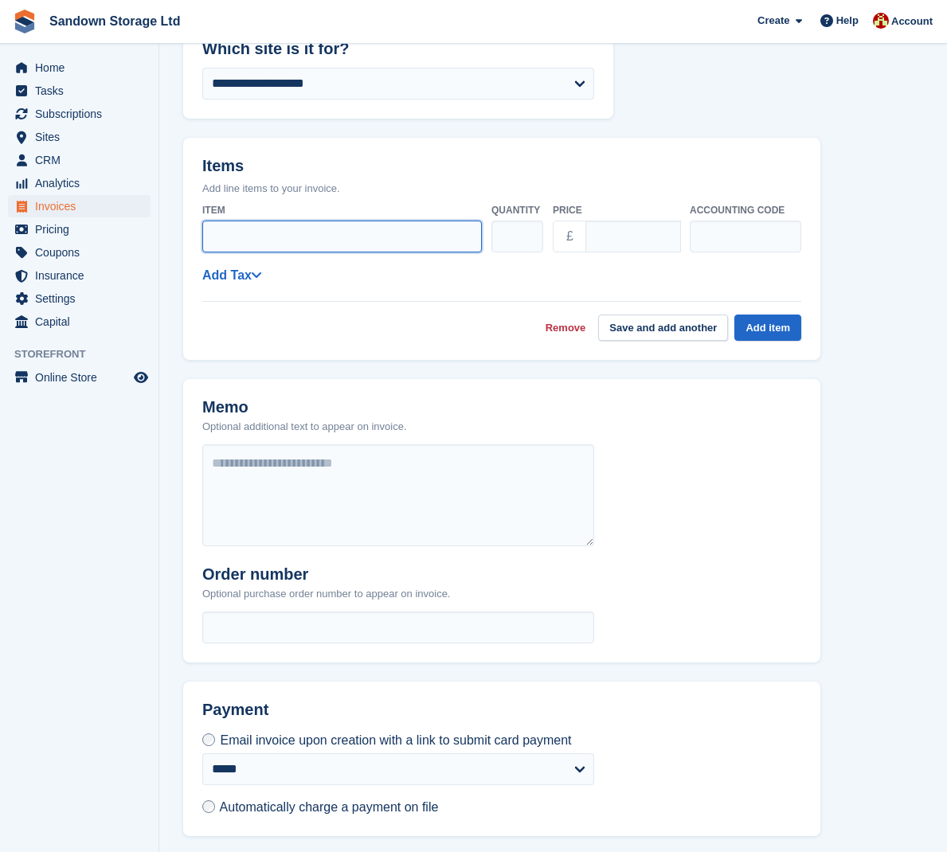
click at [275, 222] on input "Item" at bounding box center [342, 237] width 280 height 32
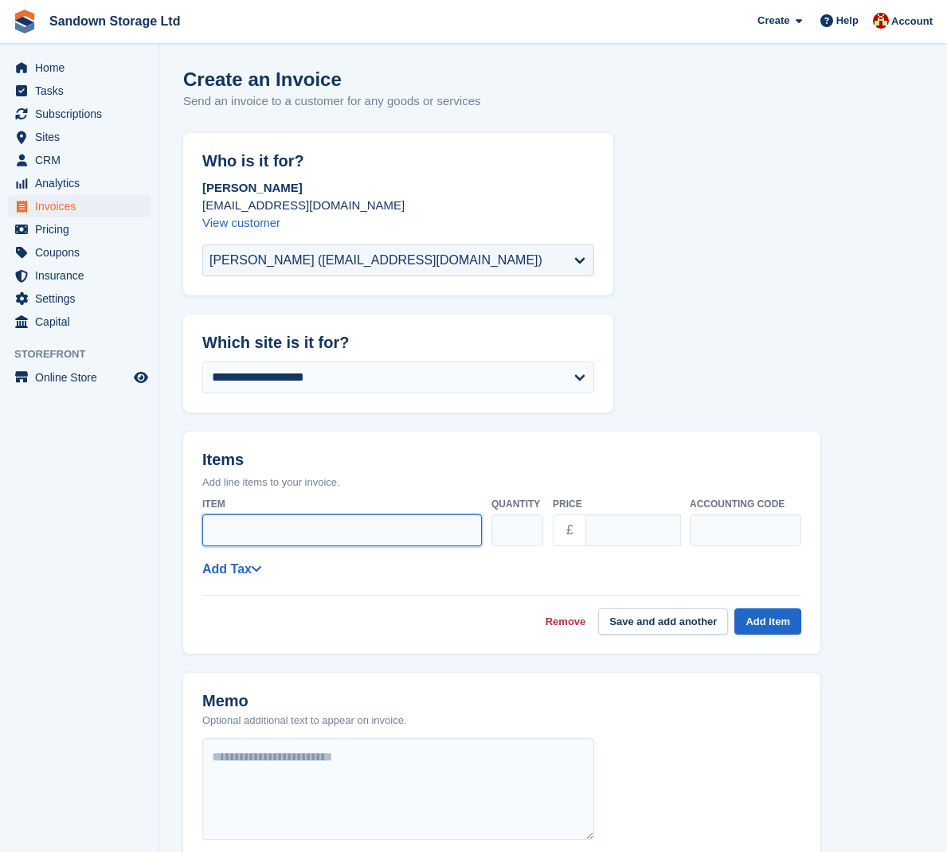
scroll to position [0, 0]
click at [45, 67] on span "Home" at bounding box center [83, 68] width 96 height 22
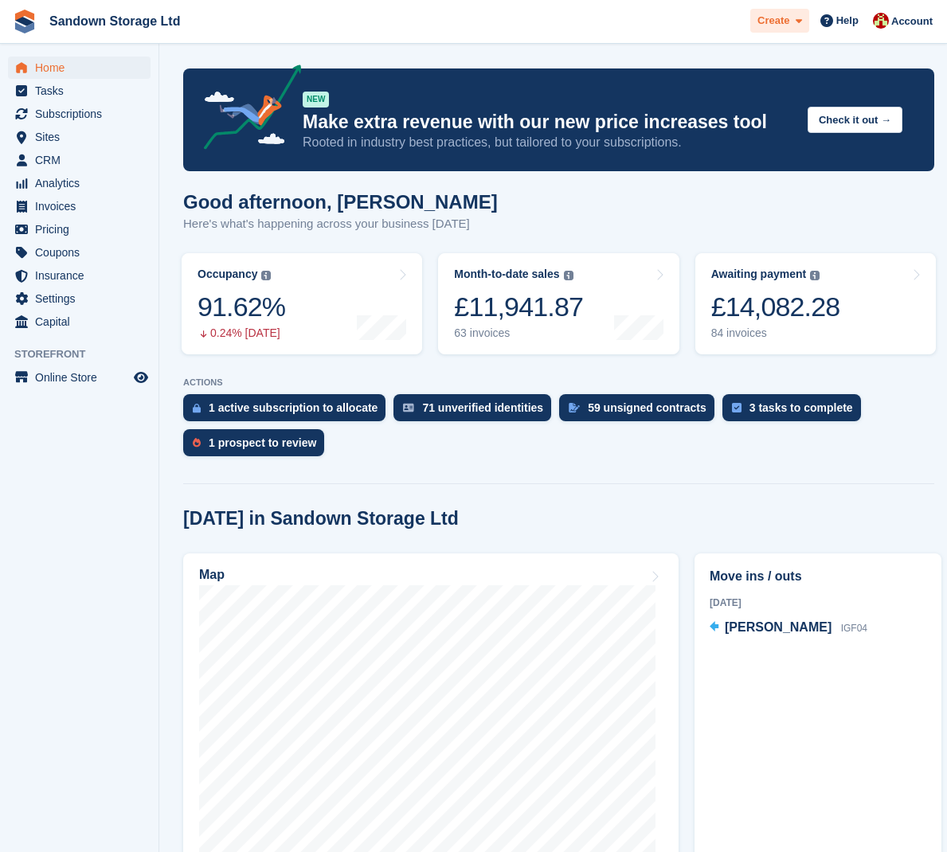
click at [781, 22] on span "Create" at bounding box center [773, 21] width 32 height 16
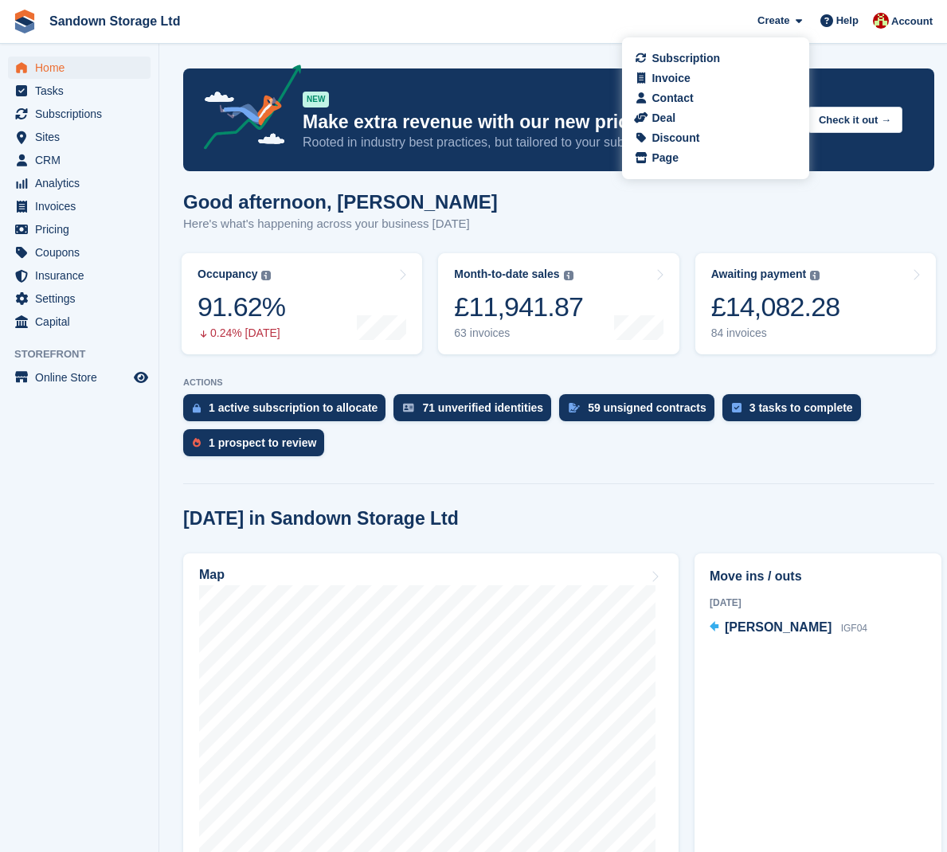
click at [84, 478] on aside "Home Tasks Subscriptions Subscriptions Subscriptions Contracts Price increases …" at bounding box center [79, 430] width 158 height 773
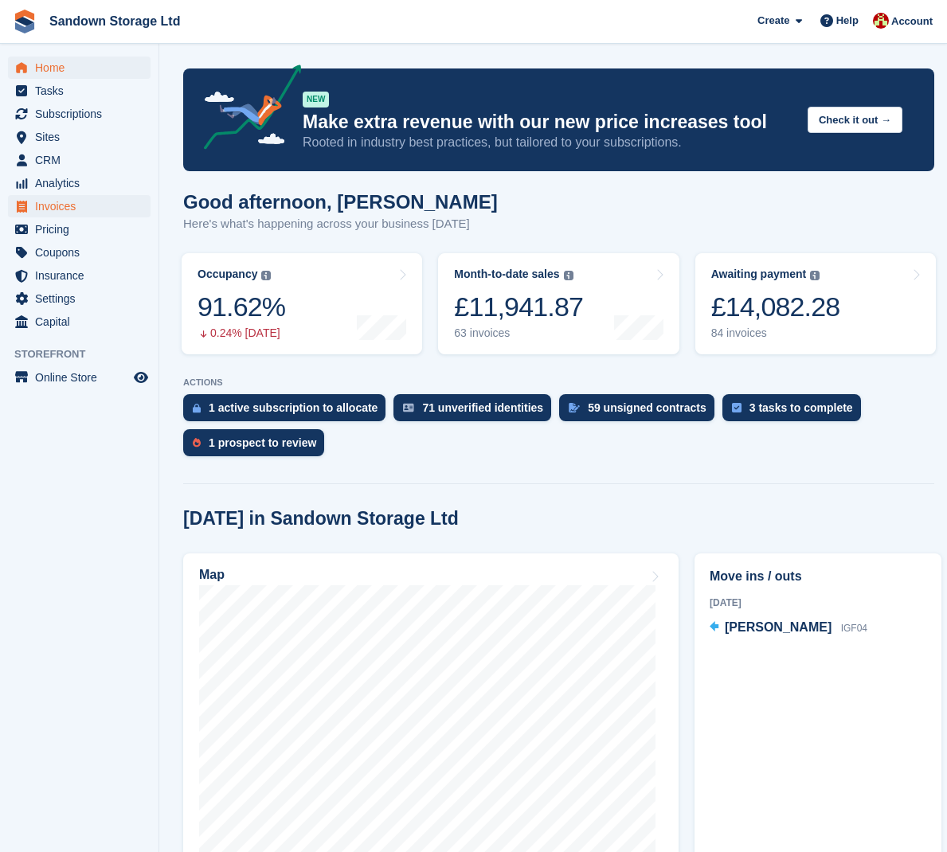
click at [103, 209] on span "Invoices" at bounding box center [83, 206] width 96 height 22
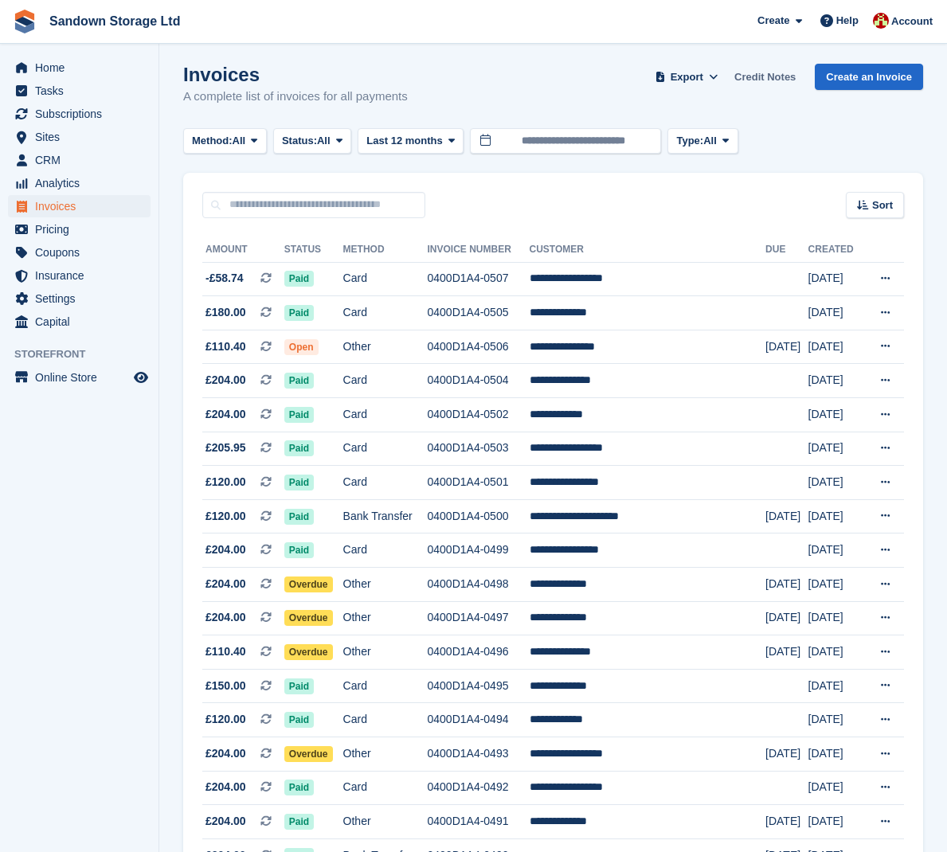
scroll to position [6, 0]
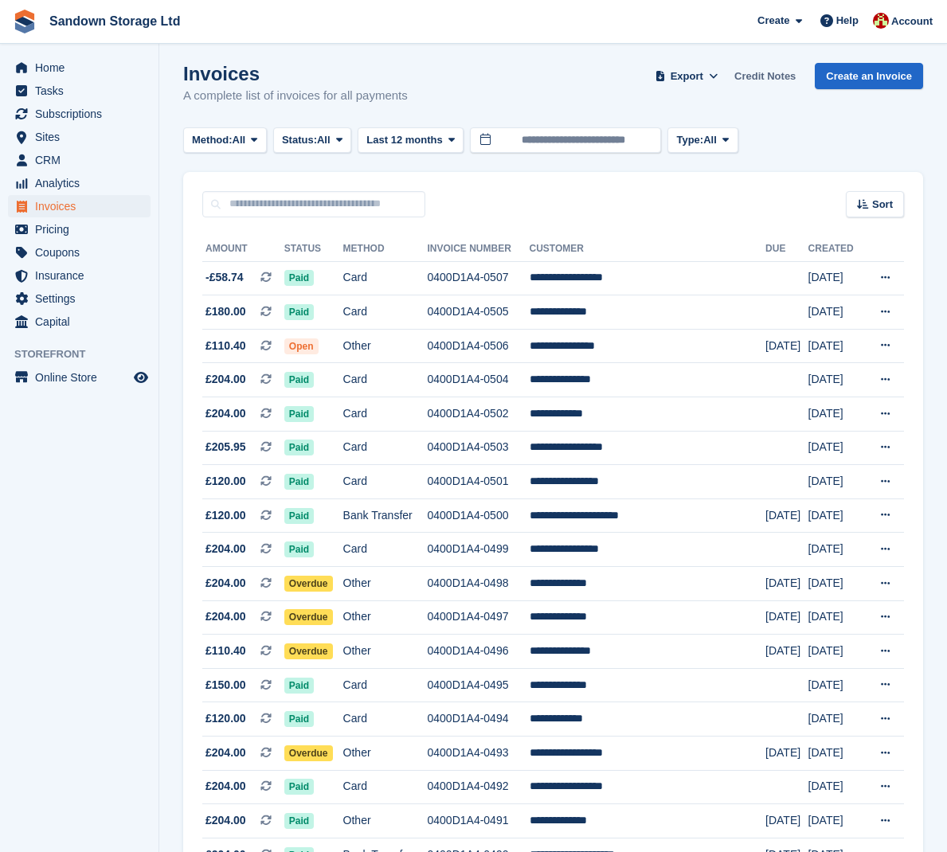
click at [761, 70] on link "Credit Notes" at bounding box center [765, 76] width 74 height 26
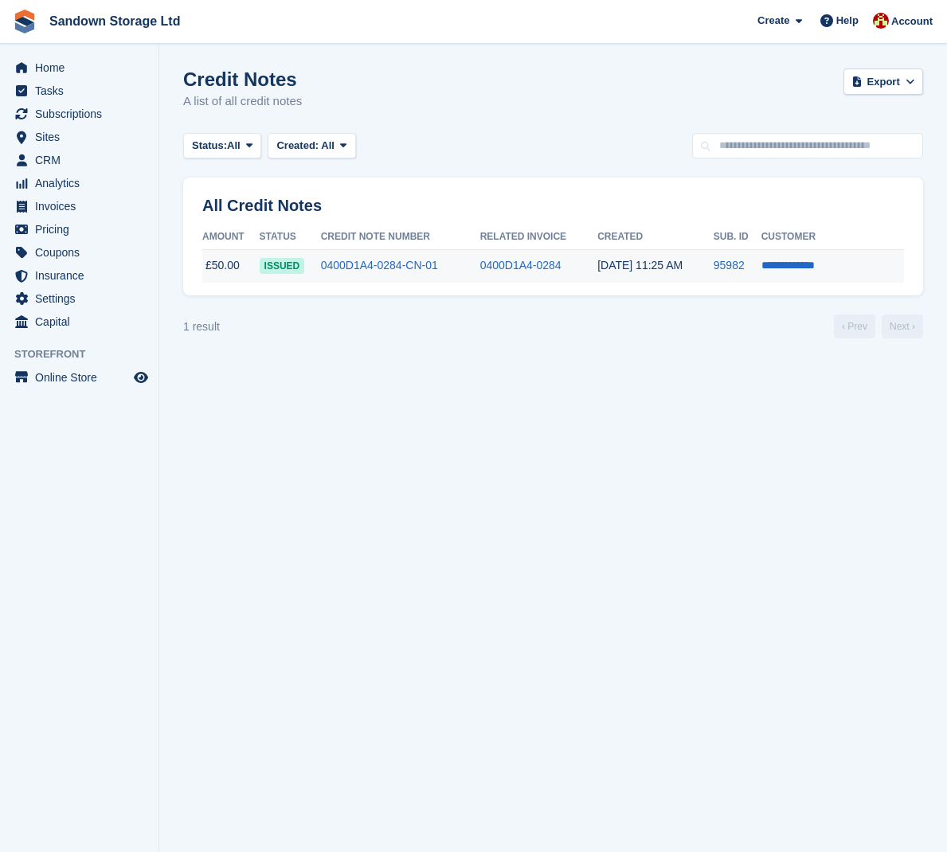
click at [479, 268] on td "0400D1A4-0284-CN-01" at bounding box center [400, 265] width 159 height 33
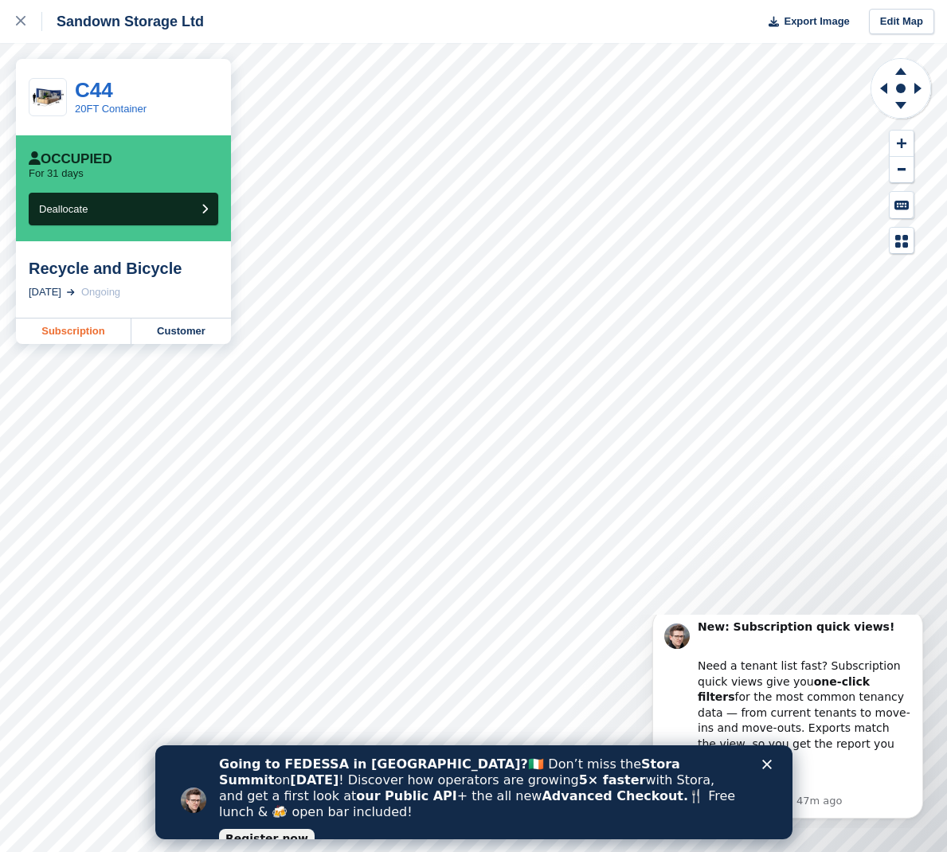
click at [90, 328] on link "Subscription" at bounding box center [73, 331] width 115 height 25
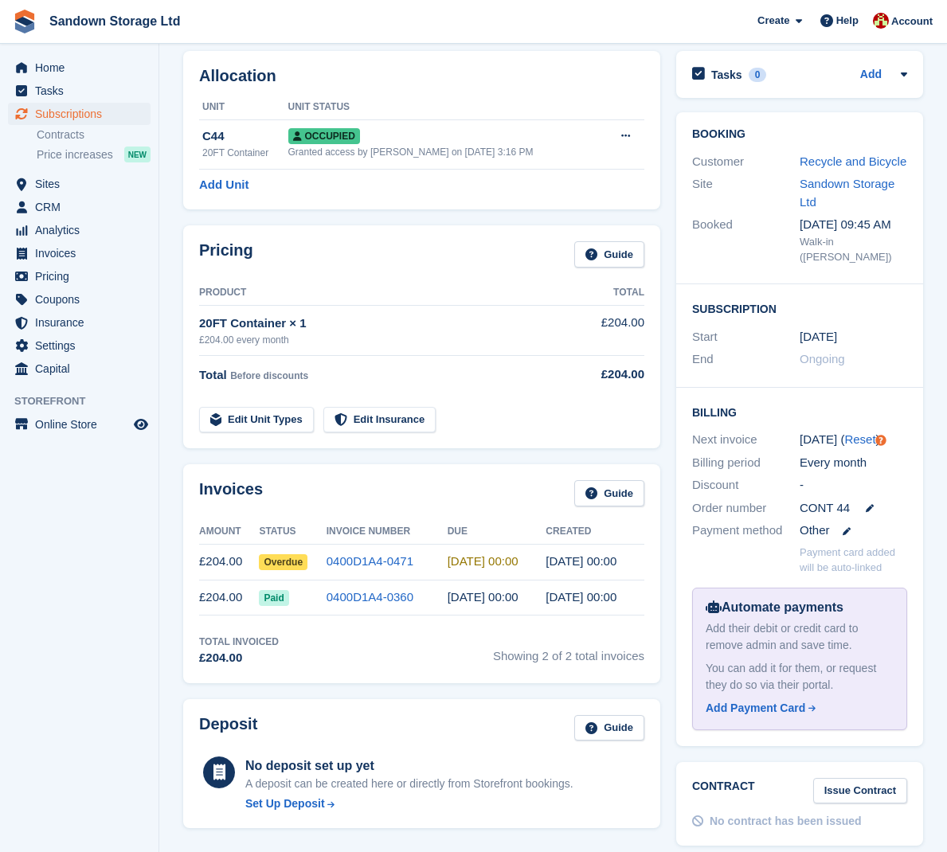
scroll to position [72, 0]
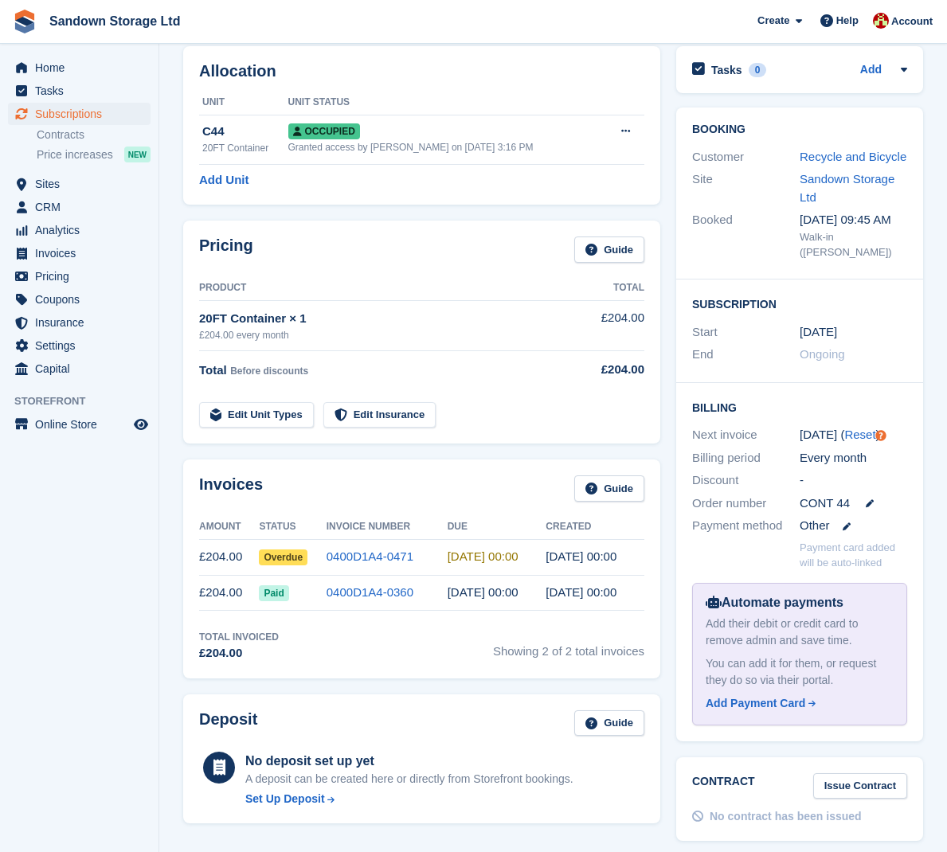
click at [301, 558] on span "Overdue" at bounding box center [283, 558] width 49 height 16
click at [399, 561] on link "0400D1A4-0471" at bounding box center [370, 557] width 87 height 14
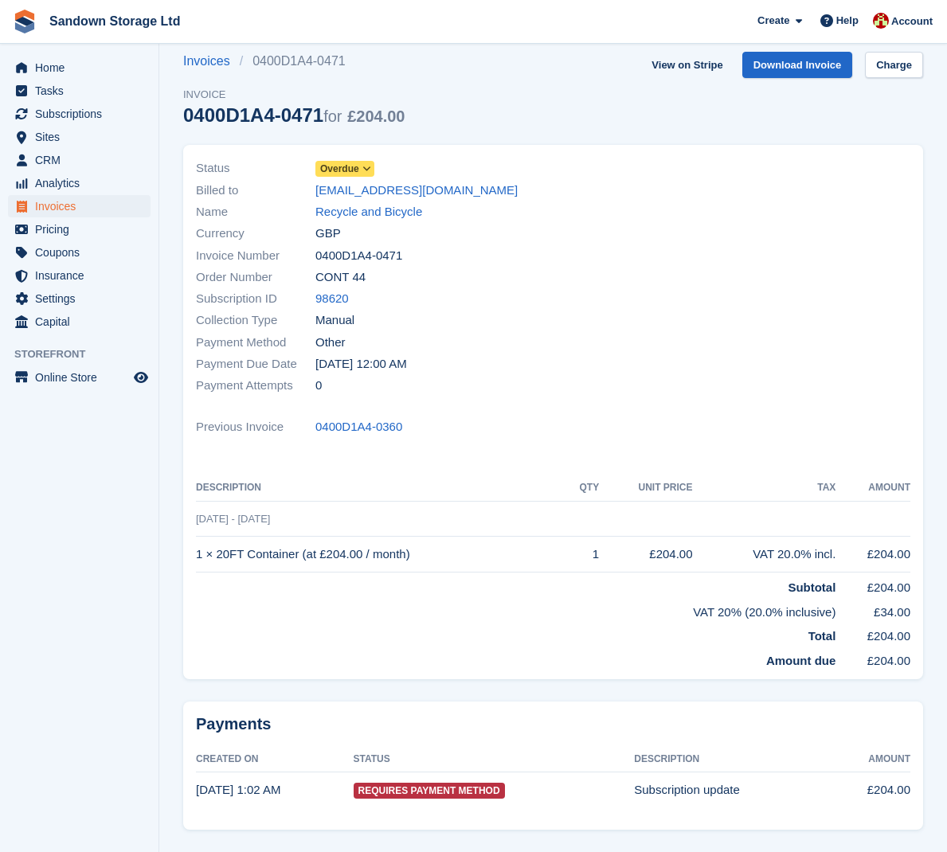
scroll to position [25, 0]
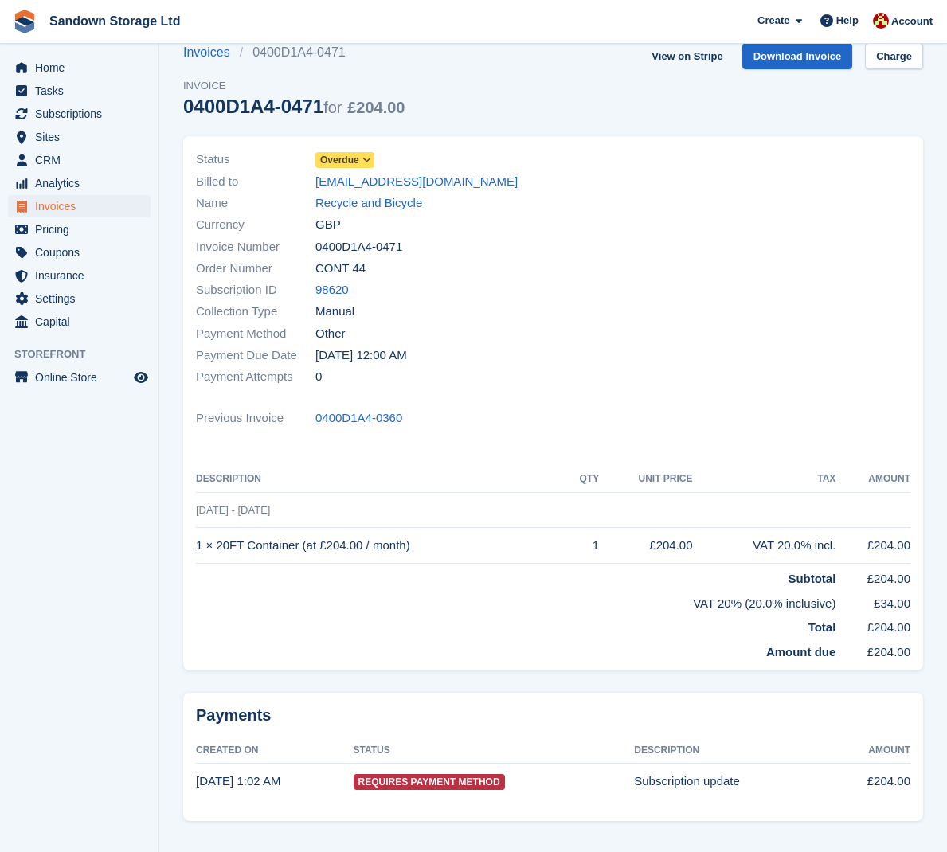
click at [370, 158] on icon at bounding box center [366, 160] width 9 height 10
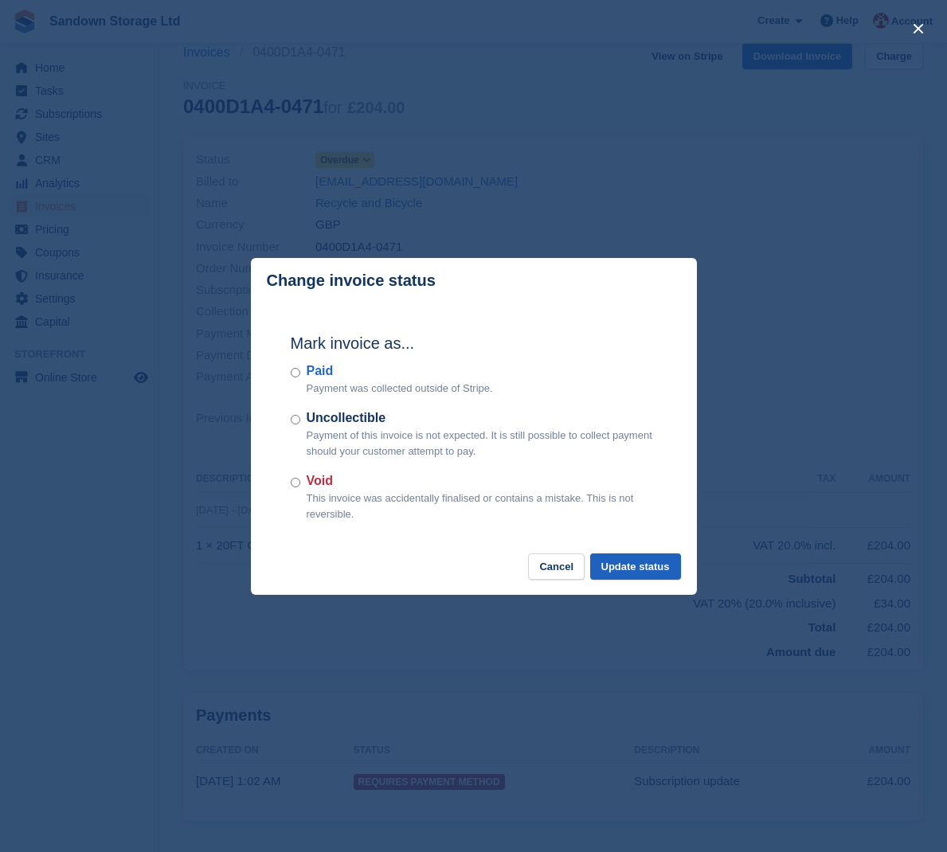
click at [617, 561] on button "Update status" at bounding box center [635, 567] width 91 height 26
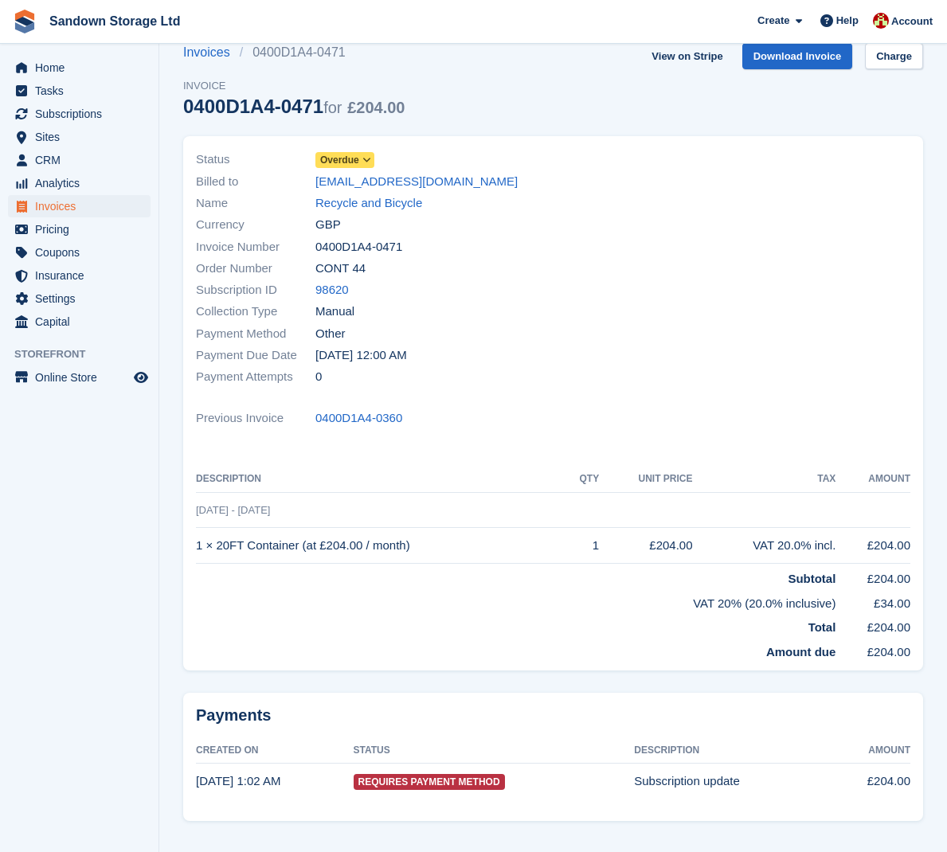
scroll to position [0, 0]
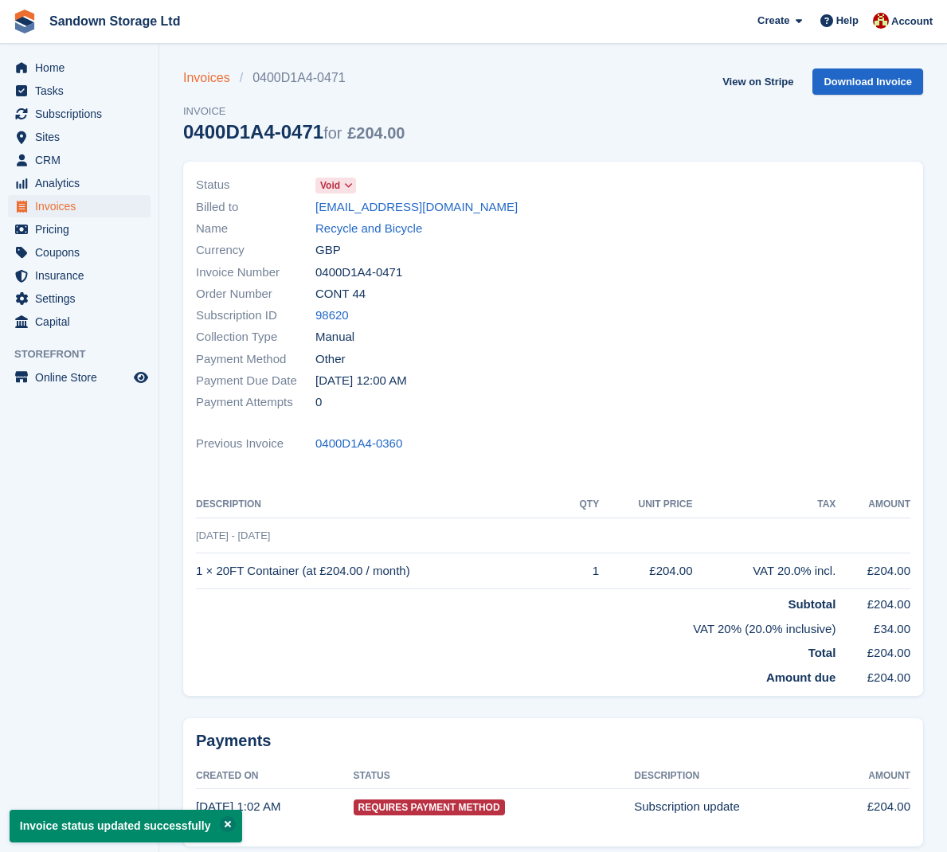
click at [207, 79] on link "Invoices" at bounding box center [211, 77] width 57 height 19
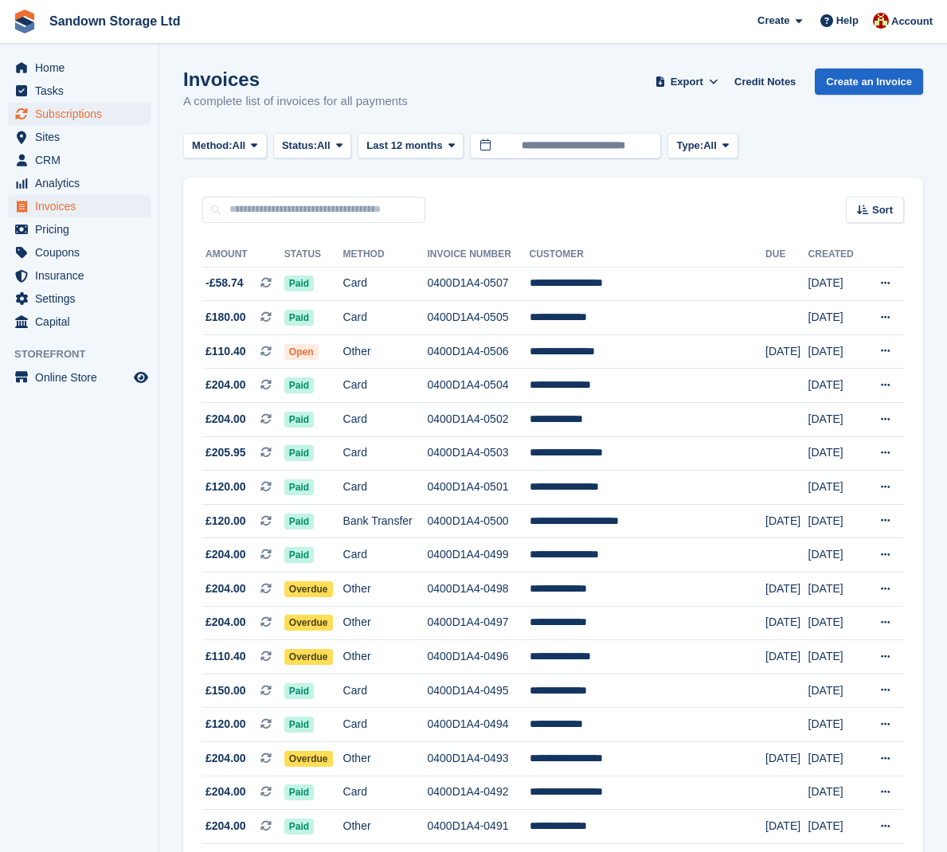
click at [85, 115] on span "Subscriptions" at bounding box center [83, 114] width 96 height 22
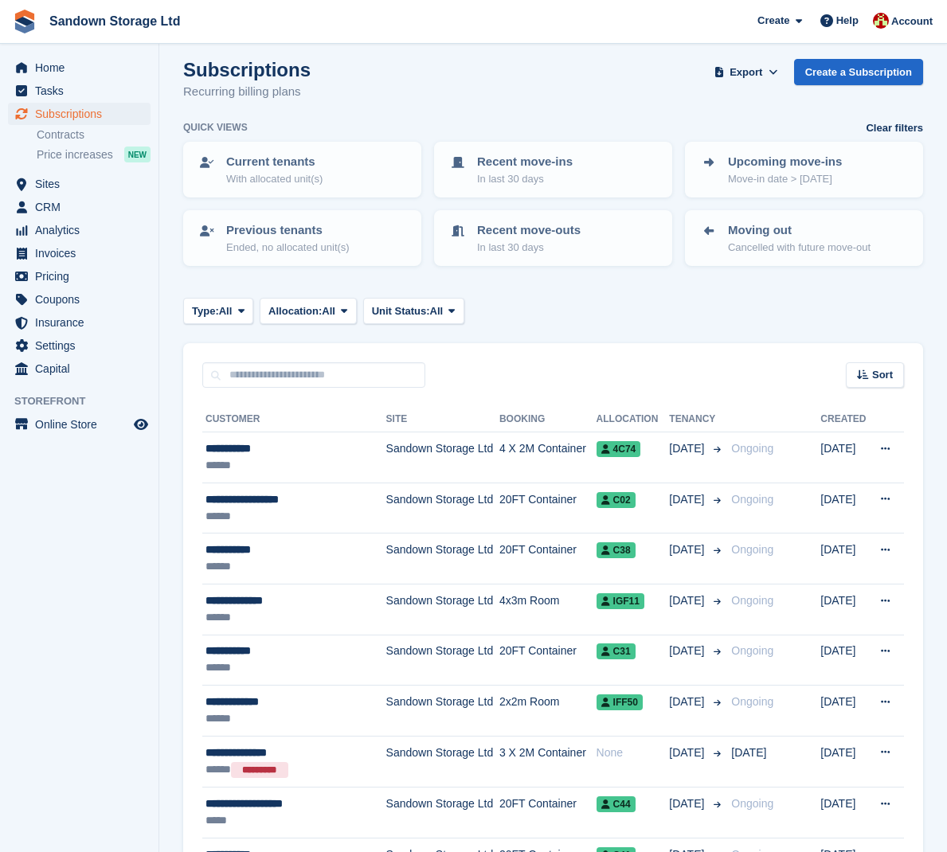
scroll to position [11, 0]
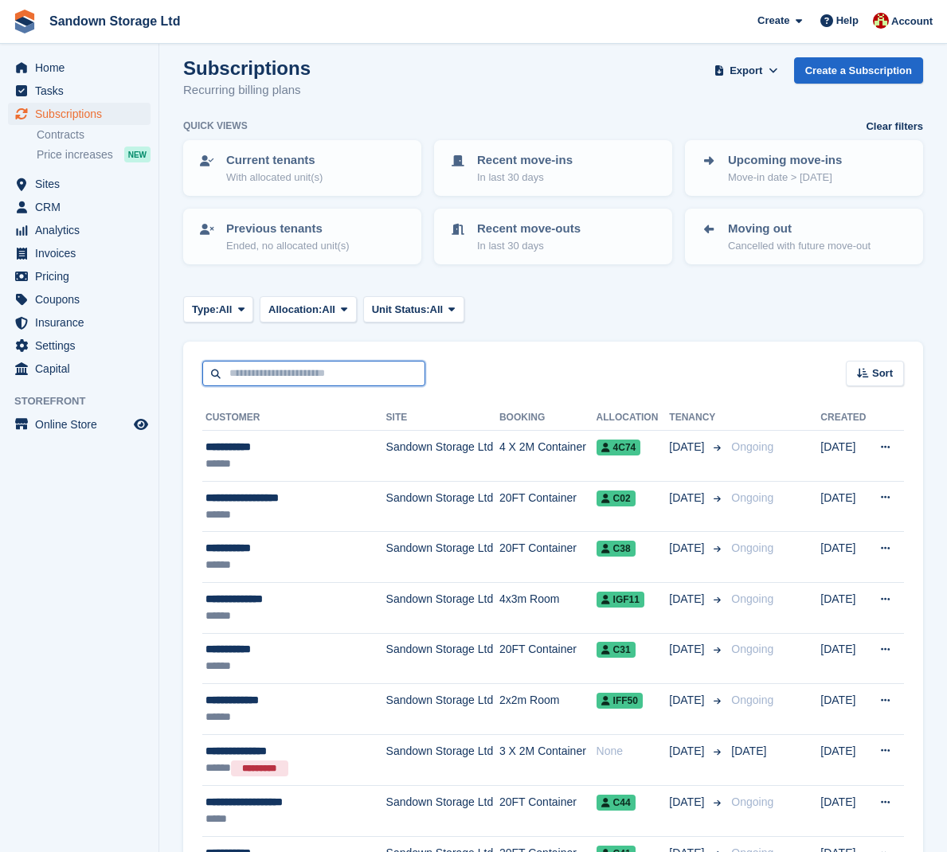
click at [351, 365] on input "text" at bounding box center [313, 374] width 223 height 26
type input "*****"
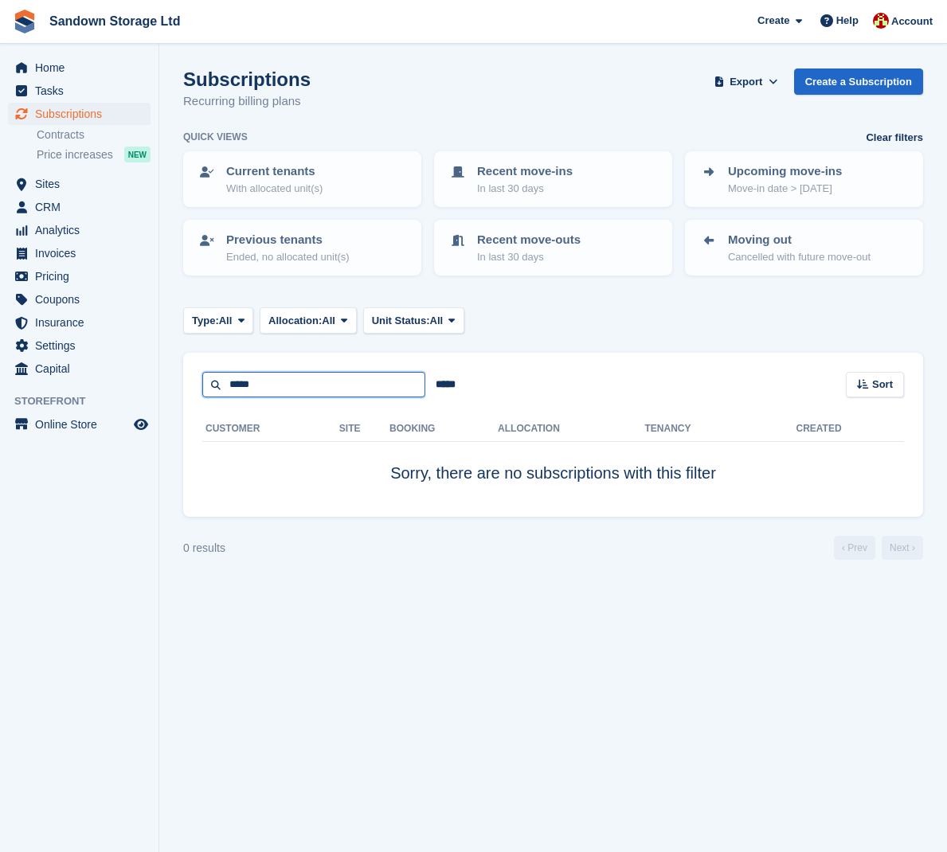
scroll to position [1, 0]
drag, startPoint x: 303, startPoint y: 382, endPoint x: 219, endPoint y: 379, distance: 83.7
click at [219, 379] on input "*****" at bounding box center [313, 385] width 223 height 26
drag, startPoint x: 219, startPoint y: 379, endPoint x: 250, endPoint y: 382, distance: 31.2
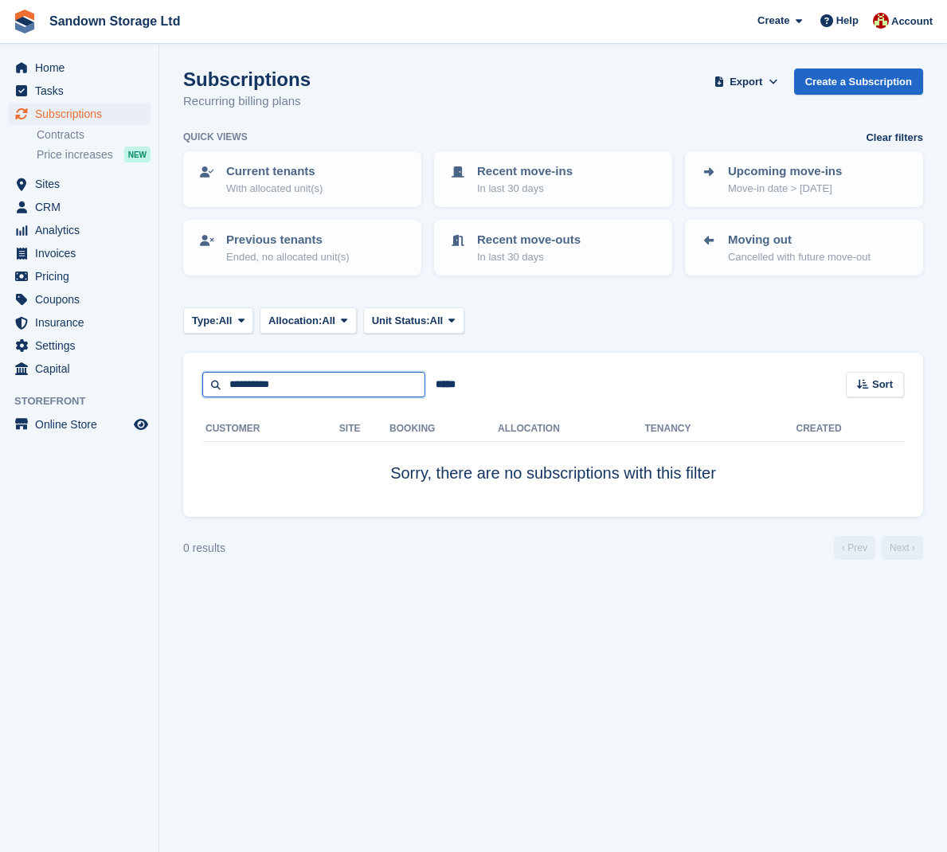
click at [250, 382] on input "*********" at bounding box center [313, 385] width 223 height 26
click at [262, 383] on input "*********" at bounding box center [313, 385] width 223 height 26
click at [276, 383] on input "*********" at bounding box center [313, 385] width 223 height 26
type input "******"
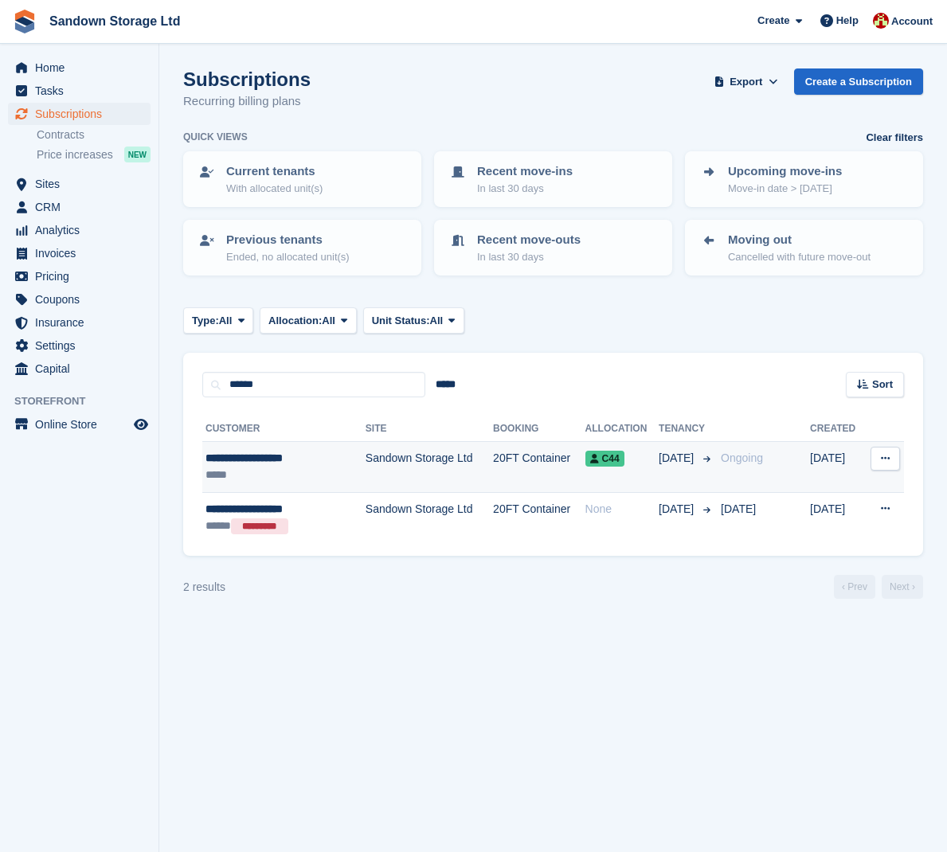
click at [399, 467] on td "Sandown Storage Ltd" at bounding box center [429, 467] width 127 height 51
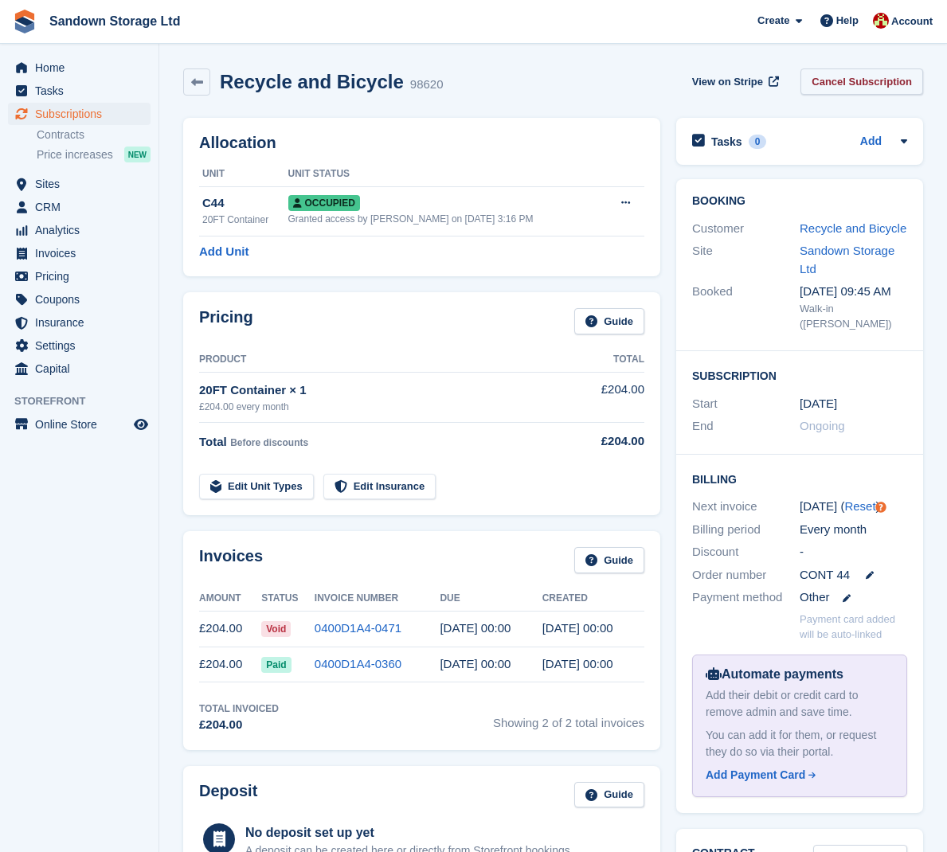
click at [847, 83] on link "Cancel Subscription" at bounding box center [861, 81] width 123 height 26
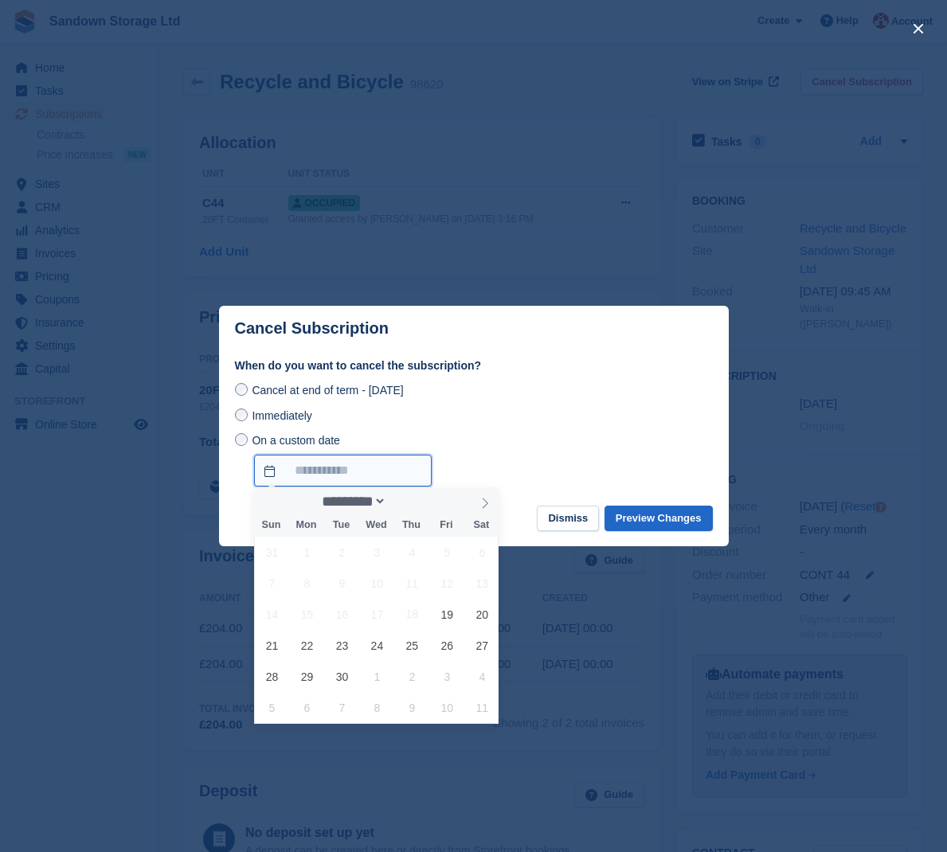
click at [315, 472] on input "On a custom date" at bounding box center [343, 471] width 178 height 32
click at [301, 417] on span "Immediately" at bounding box center [282, 415] width 60 height 13
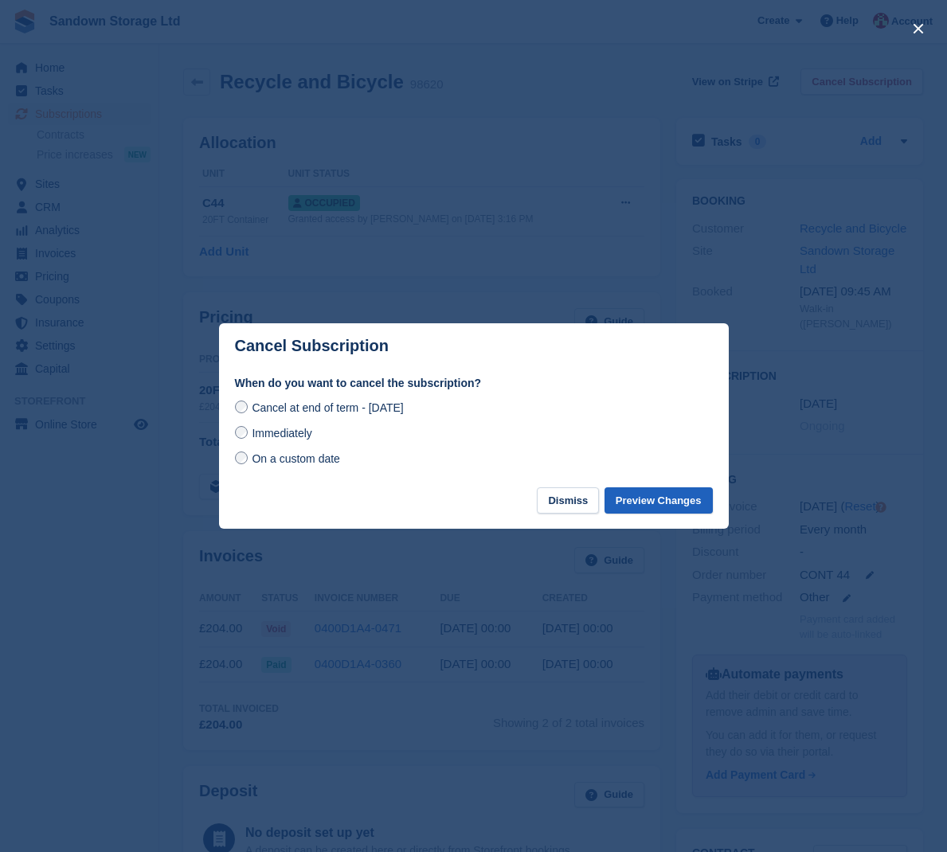
click at [661, 503] on button "Preview Changes" at bounding box center [659, 500] width 108 height 26
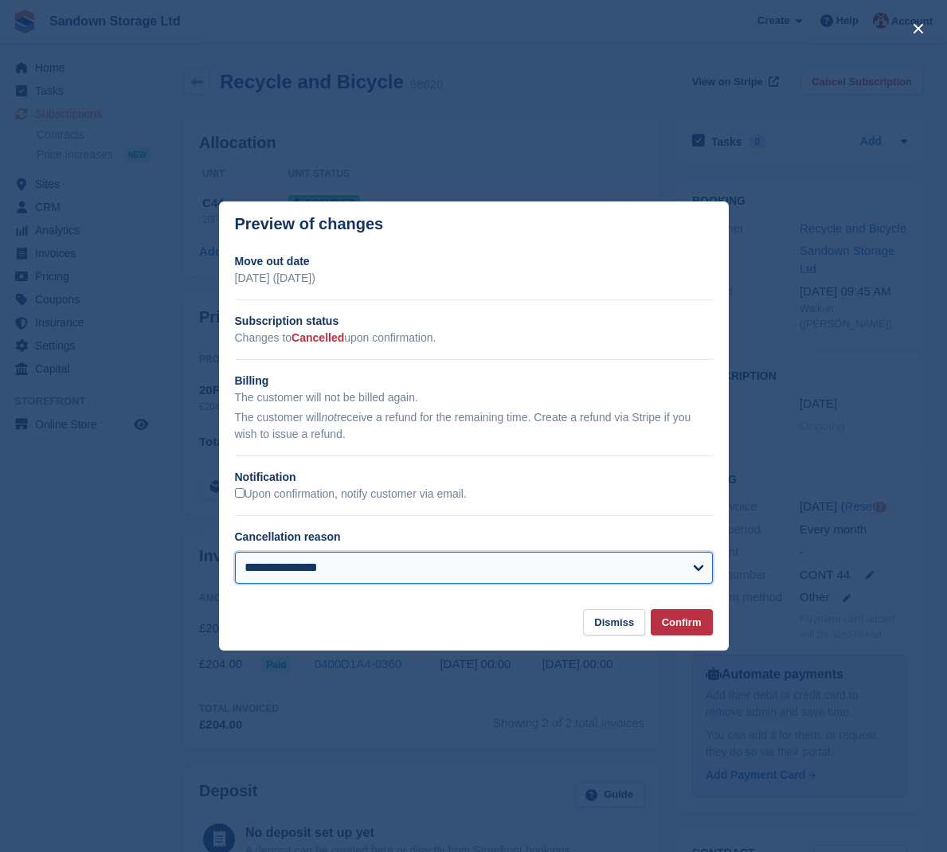
select select "**********"
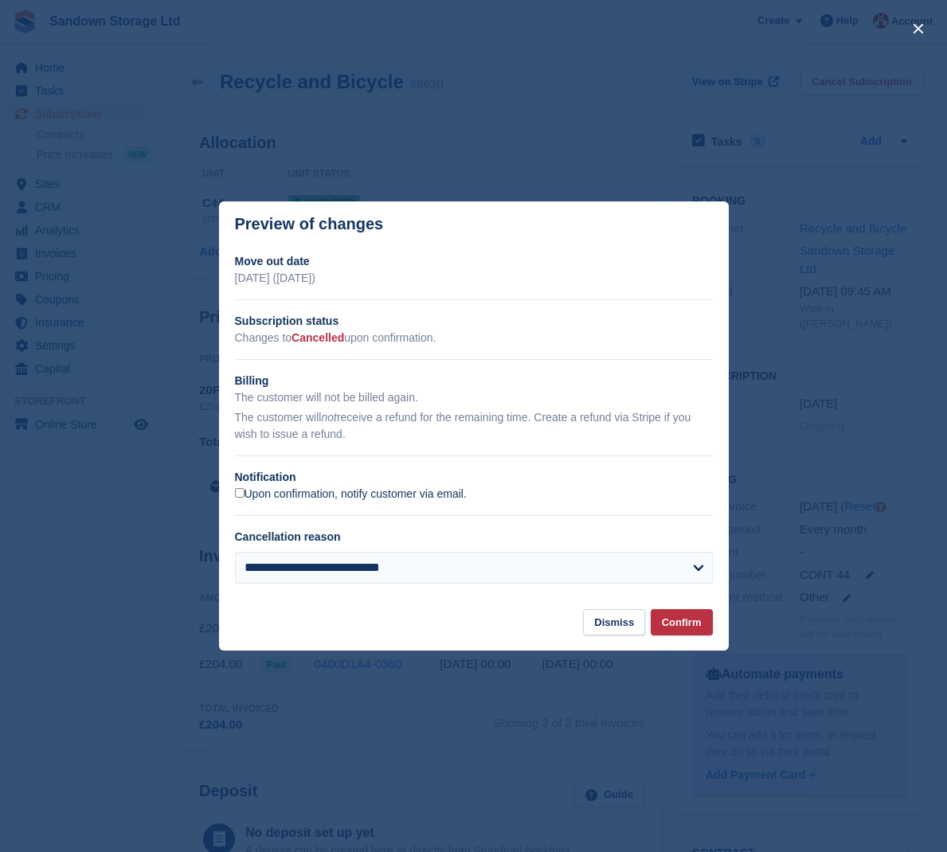
click at [280, 495] on label "Upon confirmation, notify customer via email." at bounding box center [351, 494] width 232 height 14
click at [687, 619] on button "Confirm" at bounding box center [682, 622] width 62 height 26
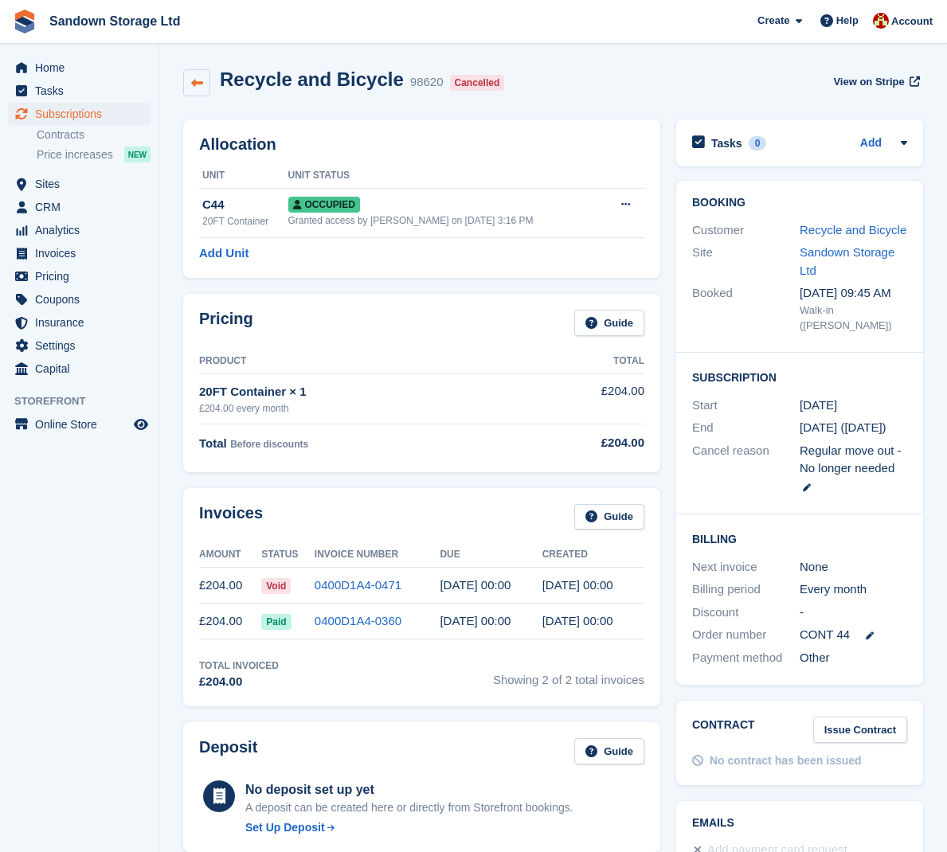
click at [196, 84] on icon at bounding box center [197, 83] width 12 height 12
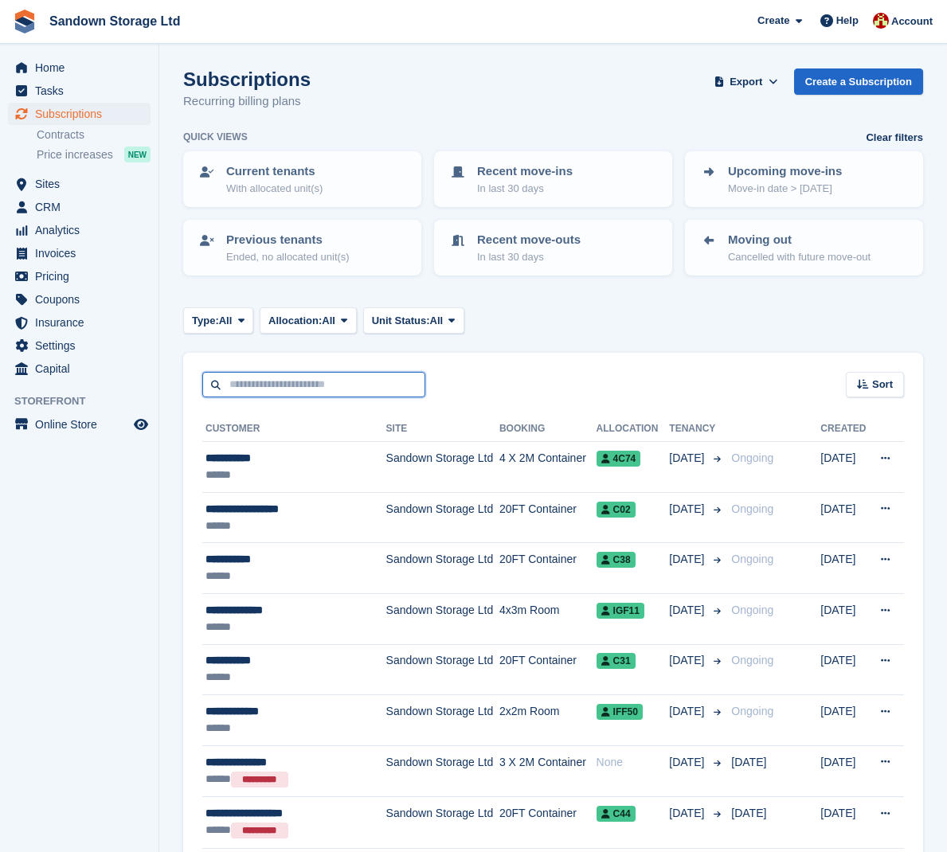
click at [283, 382] on input "text" at bounding box center [313, 385] width 223 height 26
type input "***"
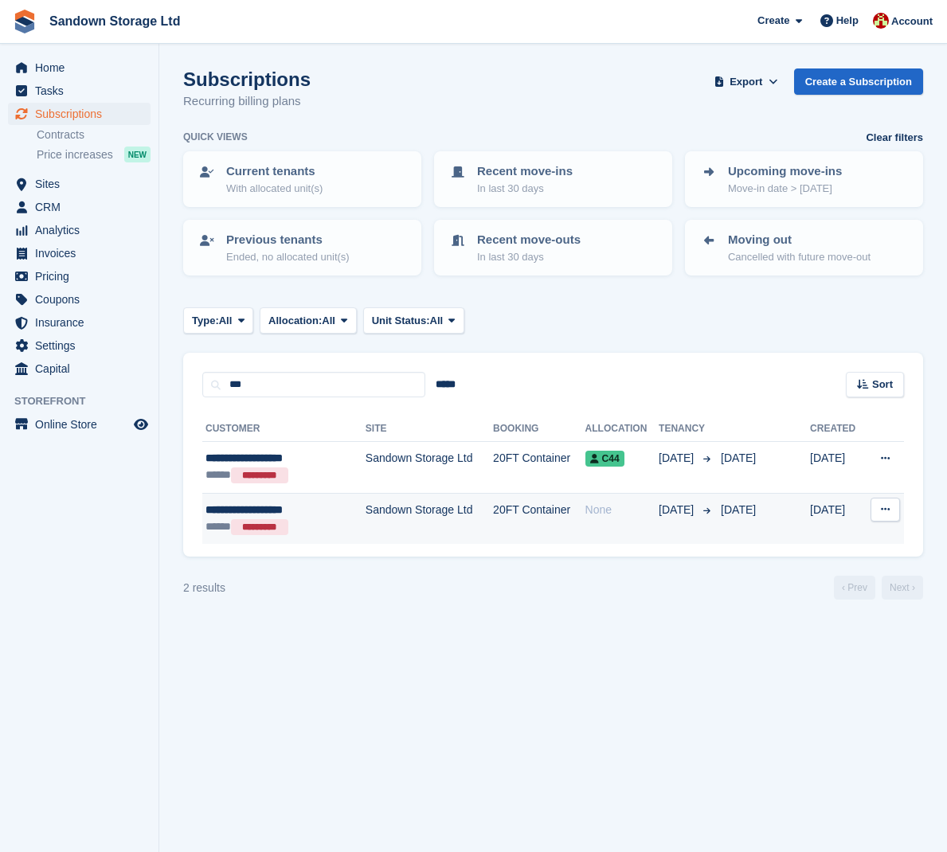
click at [385, 515] on td "Sandown Storage Ltd" at bounding box center [429, 518] width 127 height 51
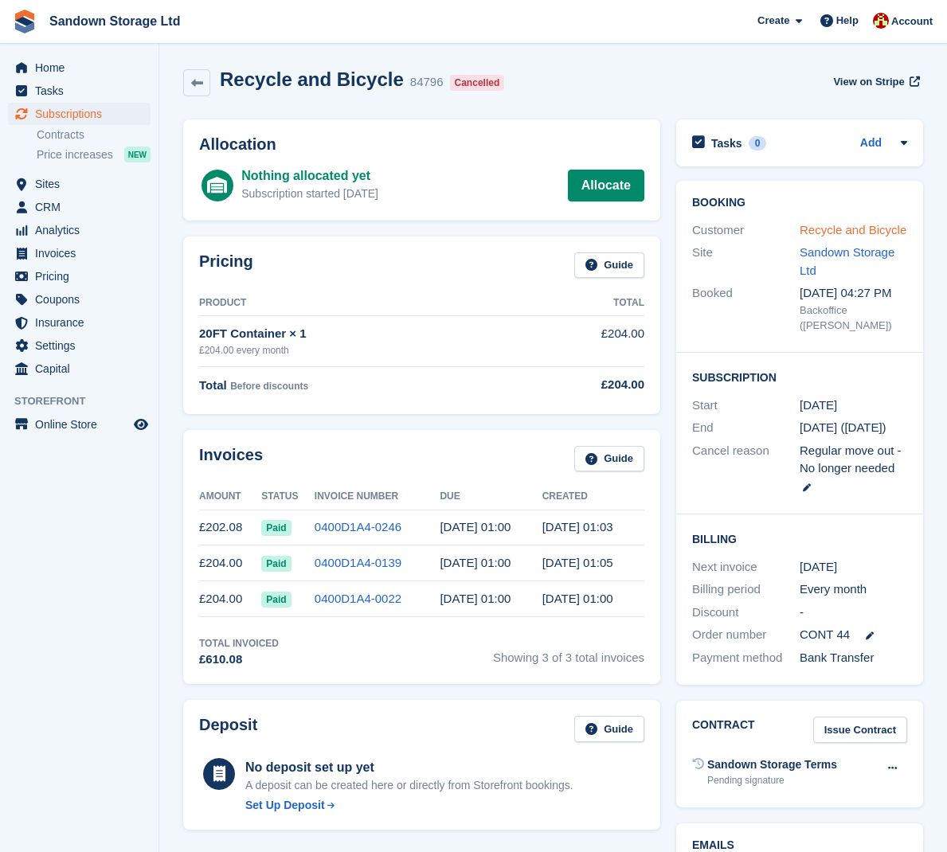
click at [824, 237] on link "Recycle and Bicycle" at bounding box center [853, 230] width 107 height 14
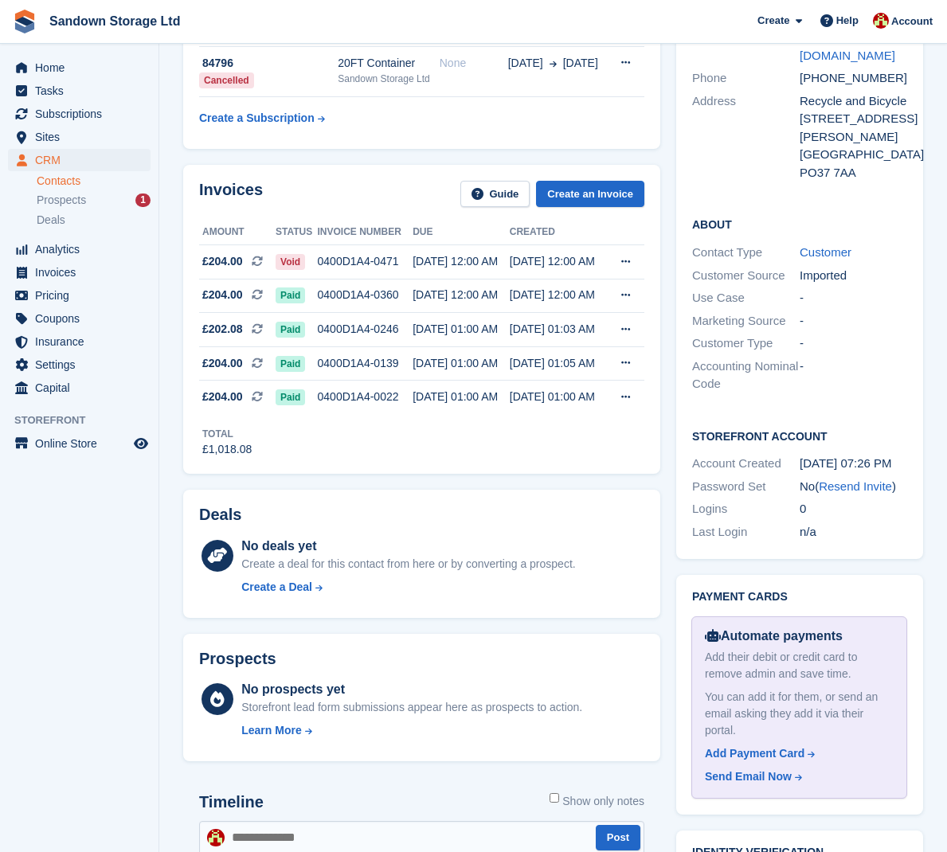
scroll to position [329, 0]
